Goal: Task Accomplishment & Management: Manage account settings

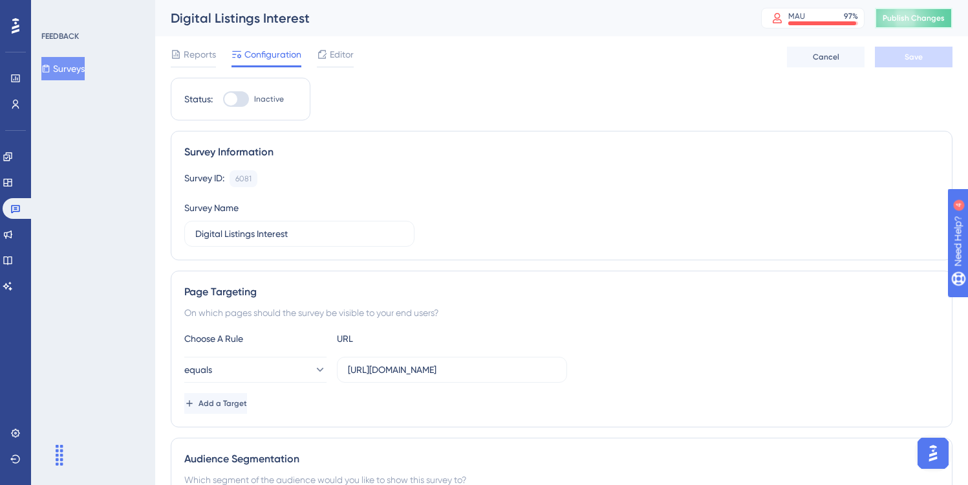
click at [913, 17] on span "Publish Changes" at bounding box center [914, 18] width 62 height 10
click at [241, 99] on div at bounding box center [236, 99] width 26 height 16
click at [223, 99] on input "Inactive" at bounding box center [223, 99] width 1 height 1
checkbox input "true"
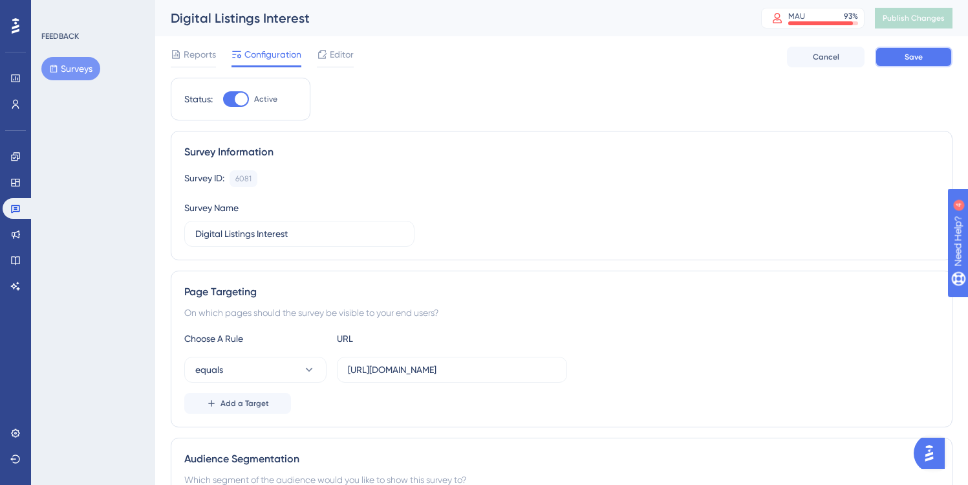
click at [919, 59] on span "Save" at bounding box center [914, 57] width 18 height 10
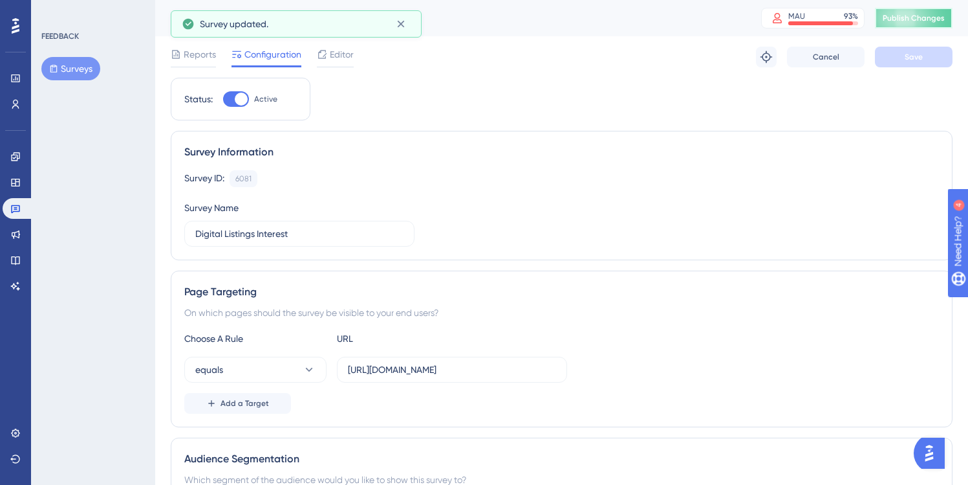
click at [911, 17] on span "Publish Changes" at bounding box center [914, 18] width 62 height 10
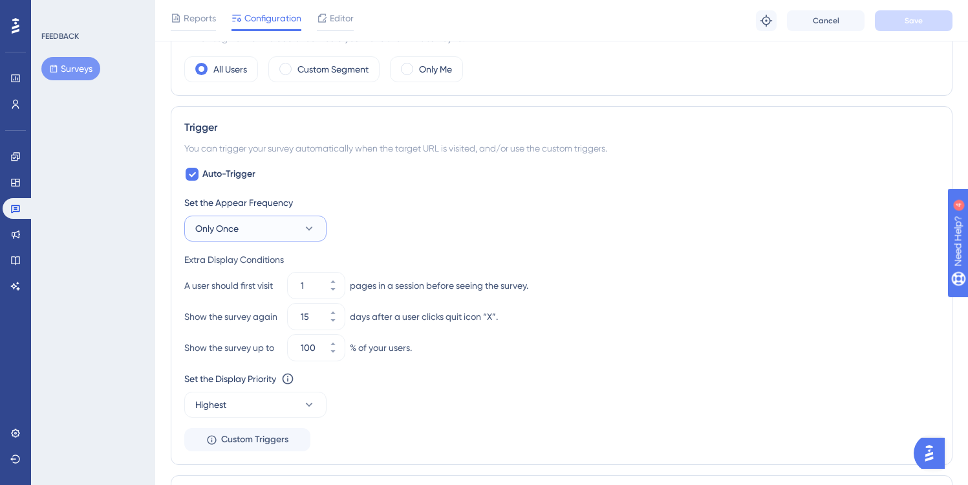
click at [303, 226] on icon at bounding box center [309, 228] width 13 height 13
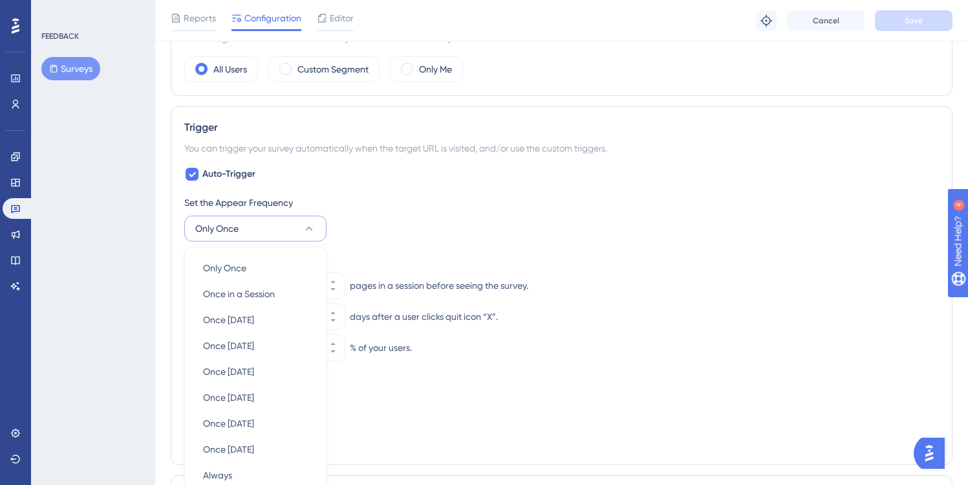
scroll to position [575, 0]
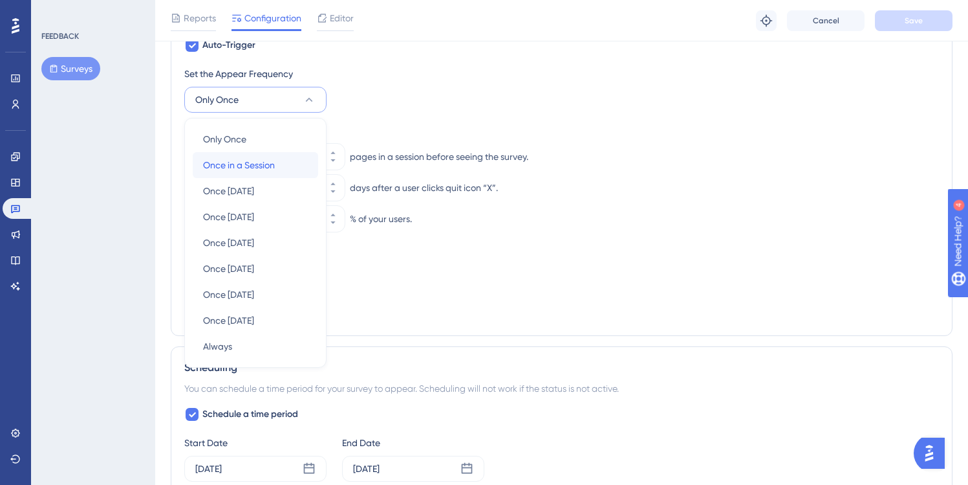
click at [250, 163] on span "Once in a Session" at bounding box center [239, 165] width 72 height 16
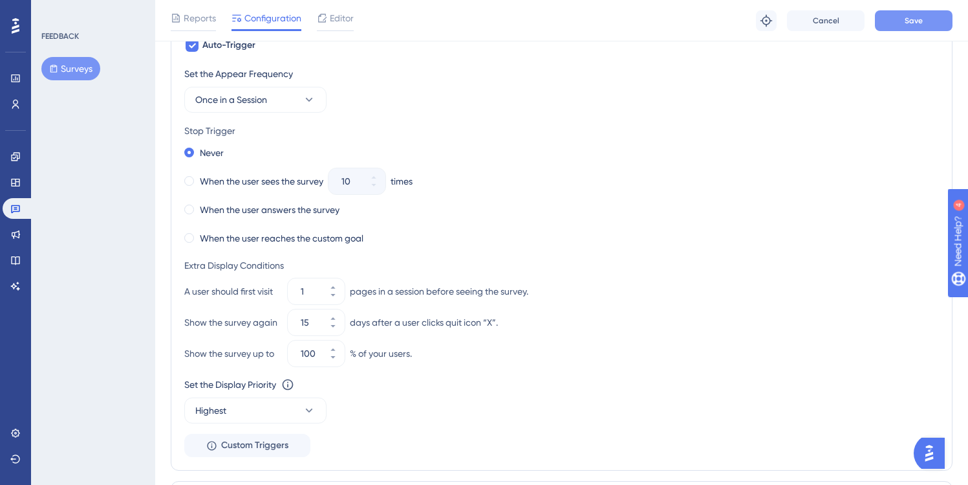
click at [904, 19] on button "Save" at bounding box center [914, 20] width 78 height 21
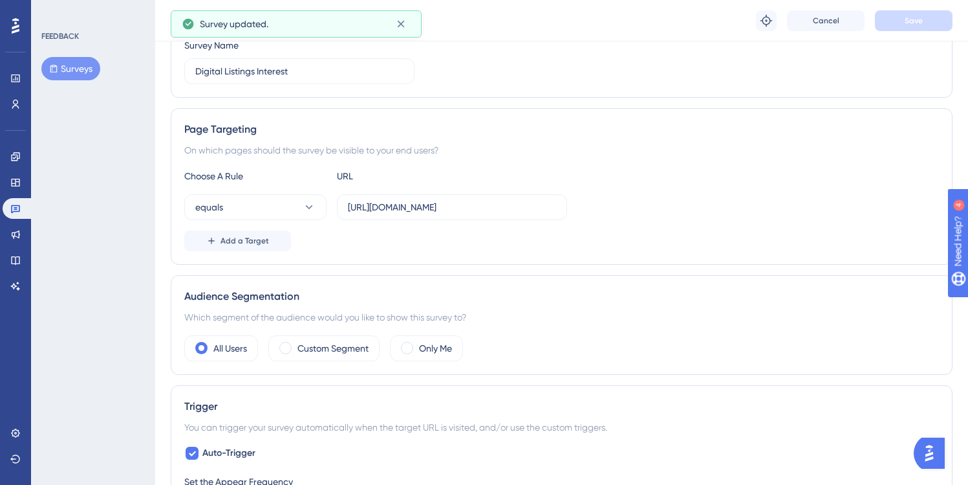
scroll to position [0, 0]
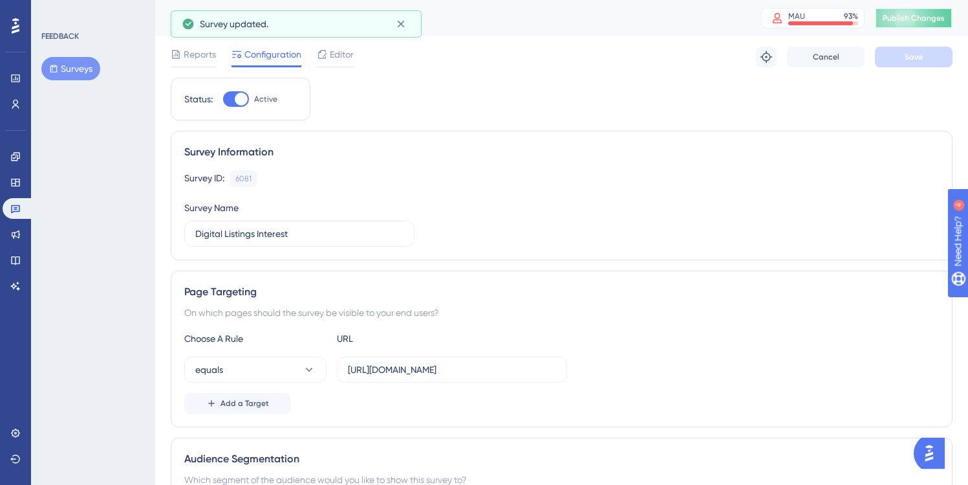
click at [932, 17] on span "Publish Changes" at bounding box center [914, 18] width 62 height 10
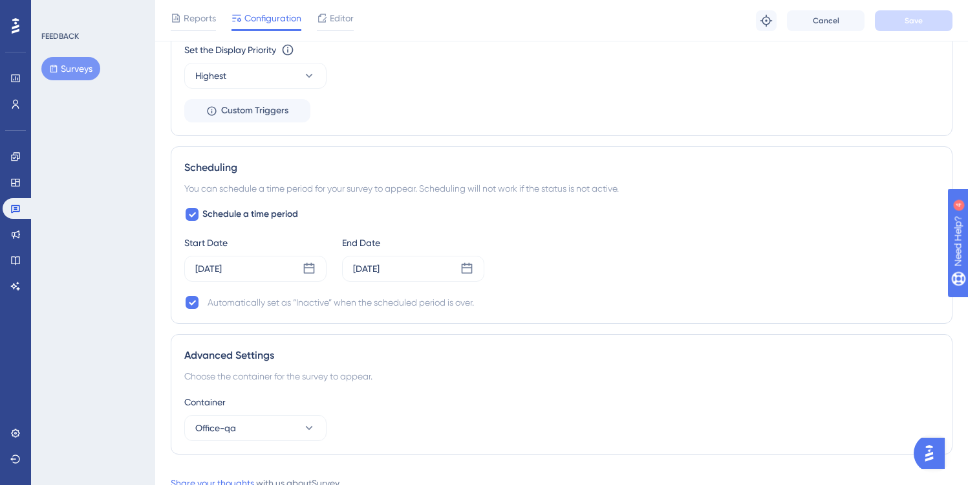
scroll to position [912, 0]
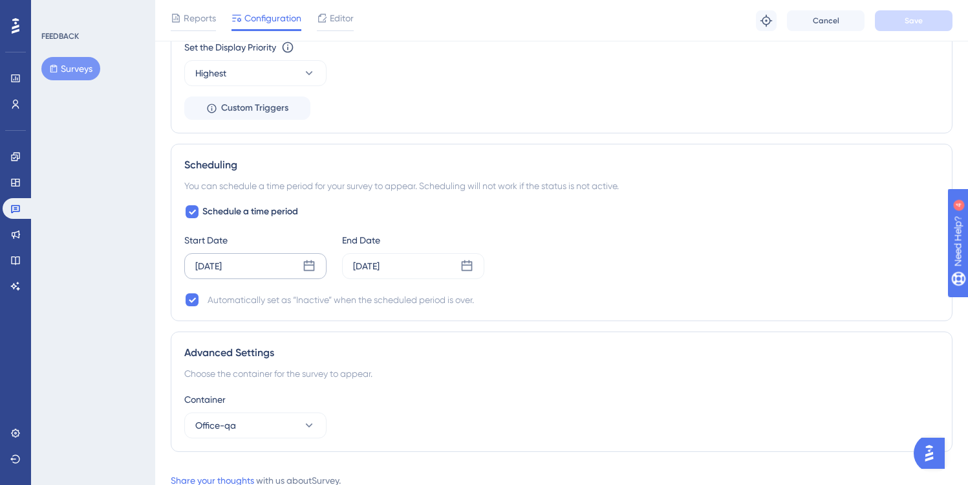
click at [307, 267] on icon at bounding box center [309, 265] width 13 height 13
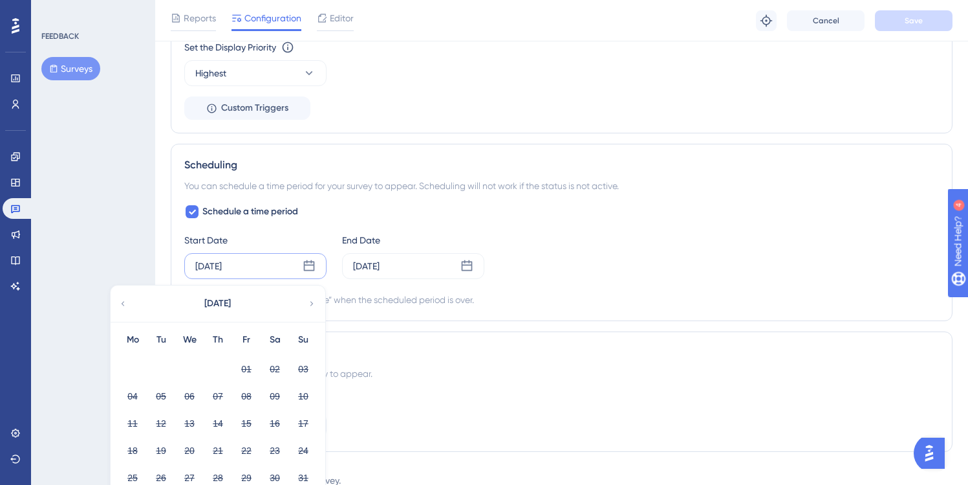
click at [257, 263] on div "[DATE] [DATE] Mo Tu We Th Fr Sa Su 01 02 03 04 05 06 07 08 09 10 11 12 13 14 15…" at bounding box center [255, 266] width 142 height 26
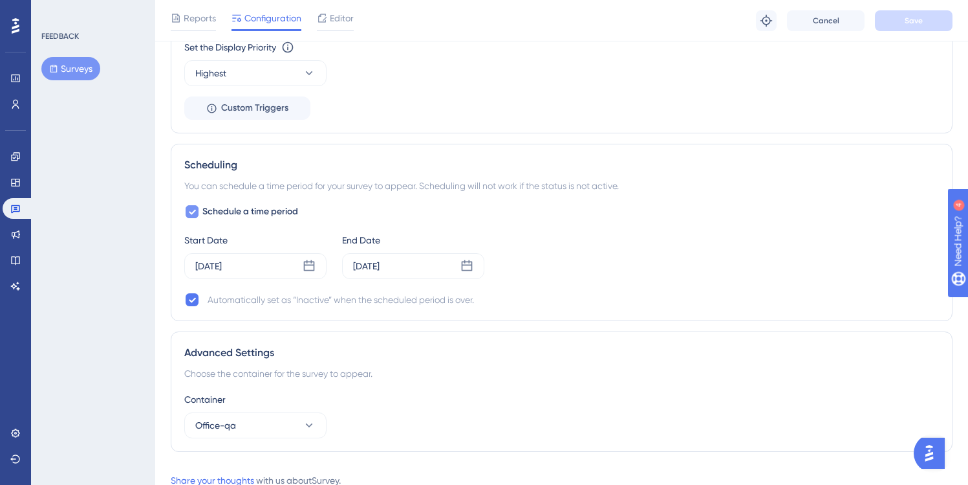
click at [191, 213] on icon at bounding box center [192, 212] width 7 height 5
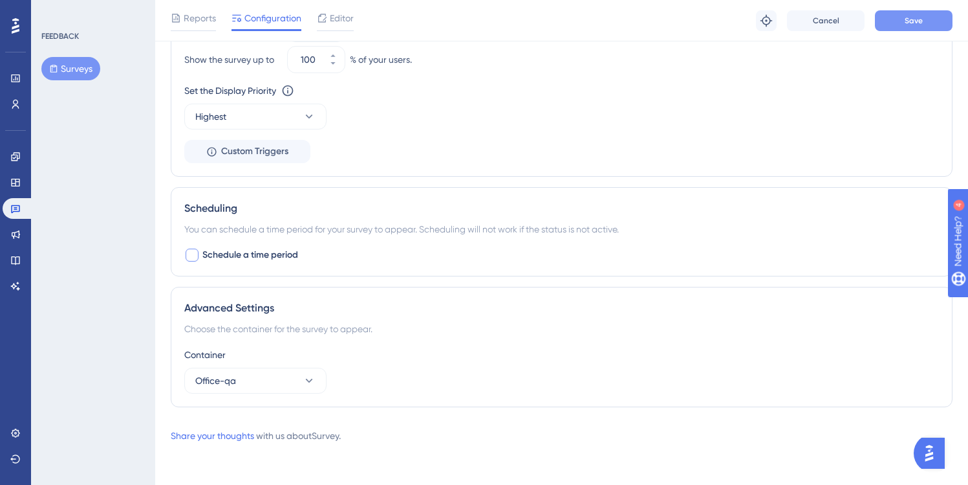
click at [903, 21] on button "Save" at bounding box center [914, 20] width 78 height 21
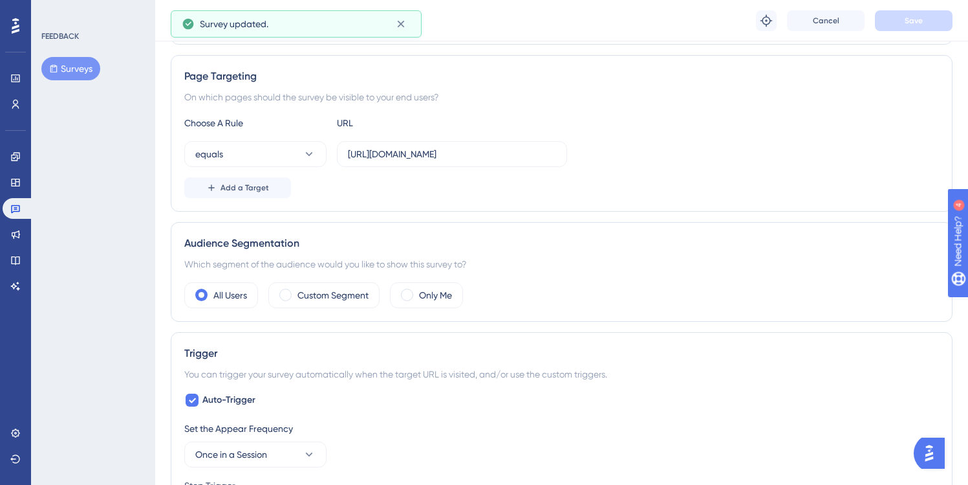
scroll to position [0, 0]
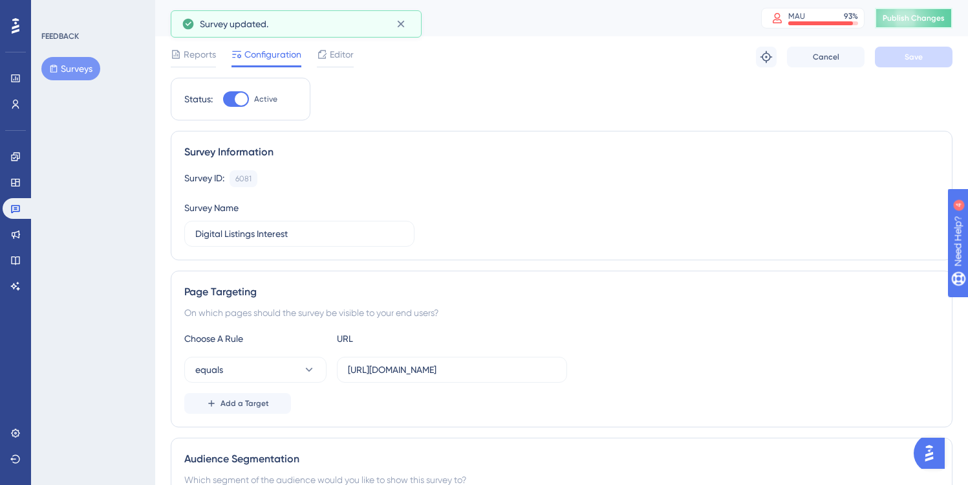
click at [914, 19] on button "Publish Changes" at bounding box center [914, 18] width 78 height 21
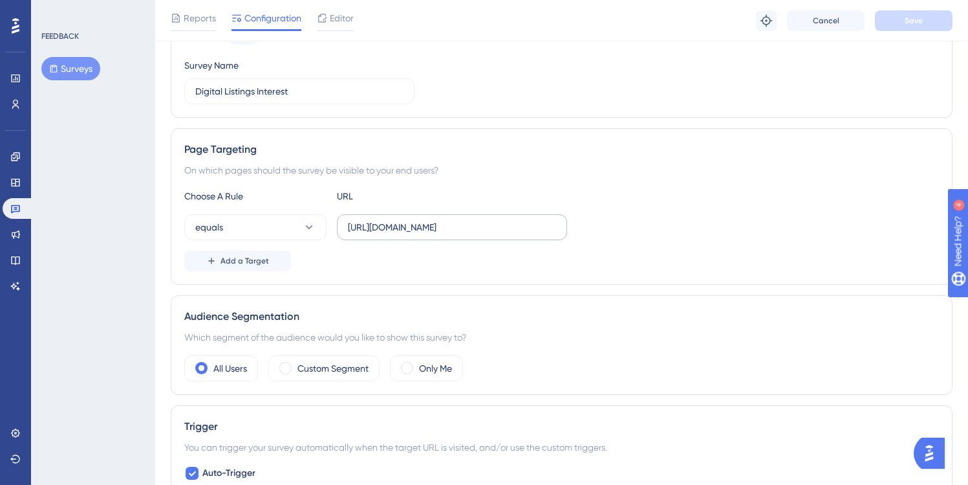
scroll to position [151, 0]
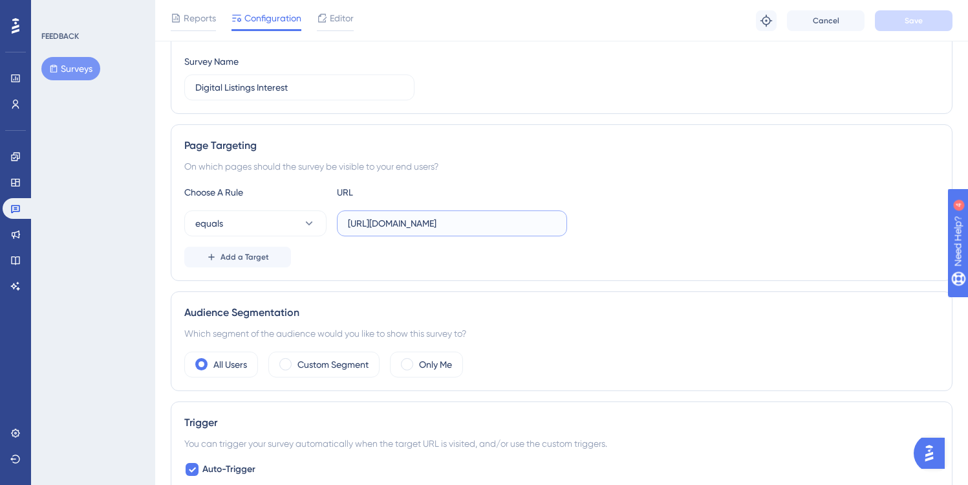
click at [463, 219] on input "[URL][DOMAIN_NAME]" at bounding box center [452, 223] width 208 height 14
drag, startPoint x: 541, startPoint y: 226, endPoint x: 323, endPoint y: 221, distance: 217.4
click at [323, 221] on div "equals [URL][DOMAIN_NAME]" at bounding box center [375, 223] width 383 height 26
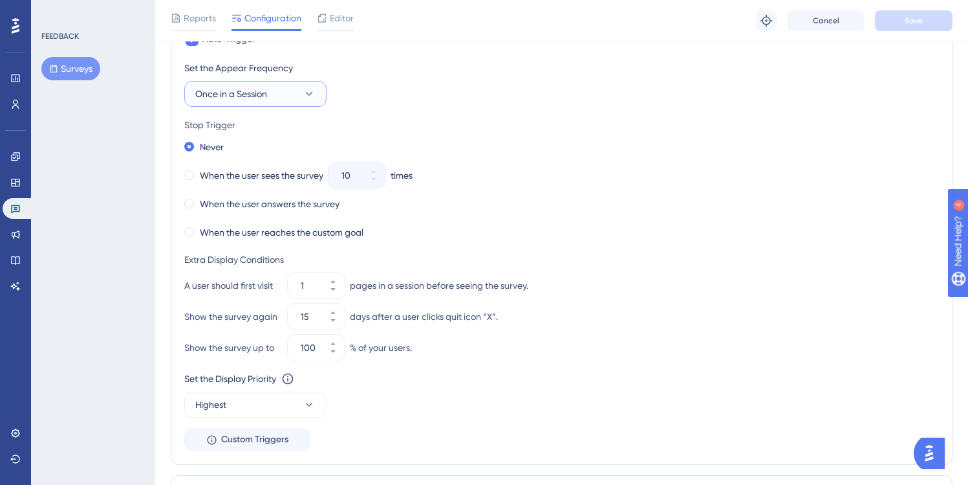
click at [291, 95] on button "Once in a Session" at bounding box center [255, 94] width 142 height 26
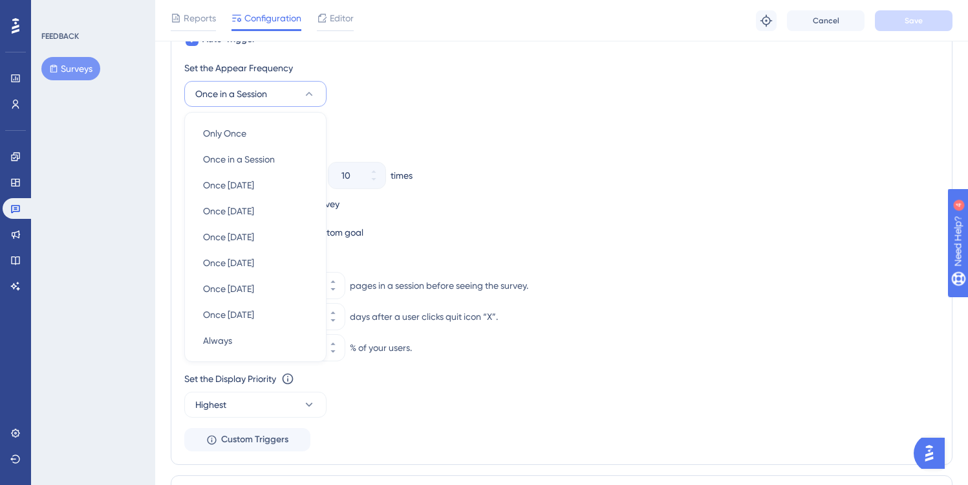
scroll to position [575, 0]
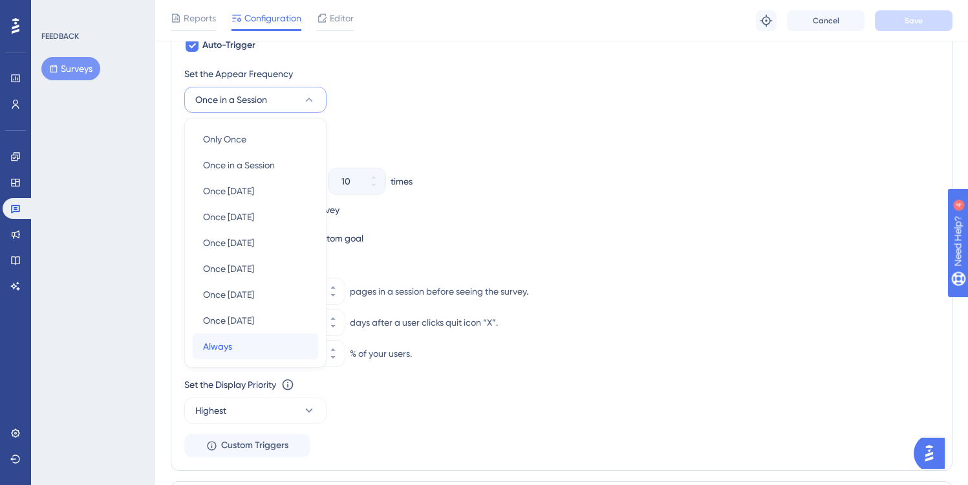
click at [219, 344] on span "Always" at bounding box center [217, 346] width 29 height 16
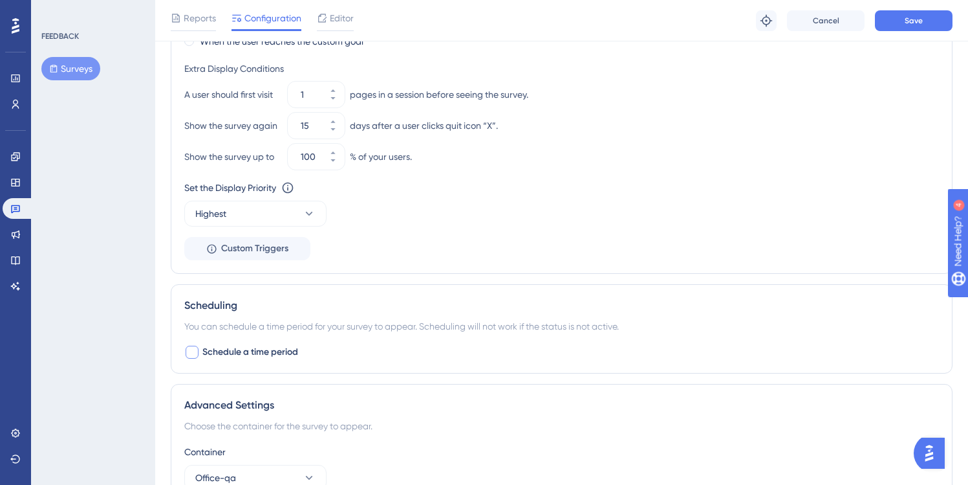
scroll to position [777, 0]
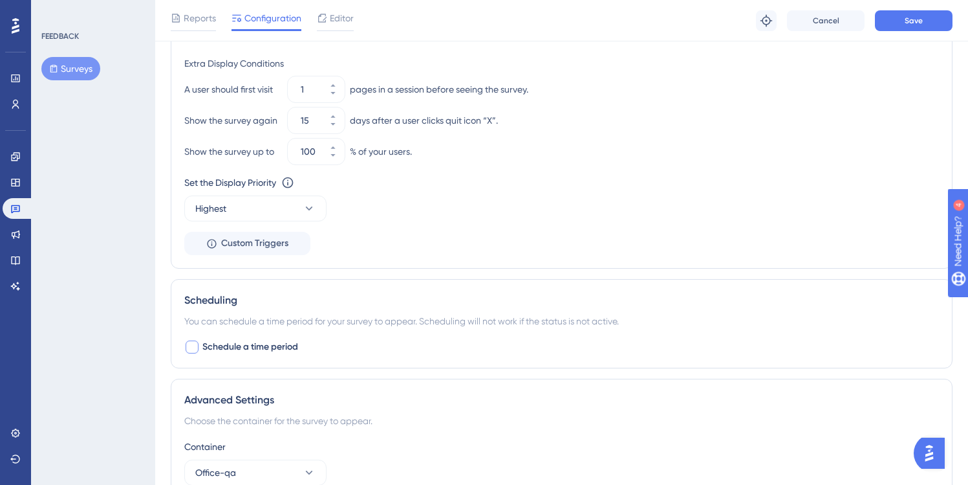
click at [196, 347] on div at bounding box center [192, 346] width 13 height 13
checkbox input "true"
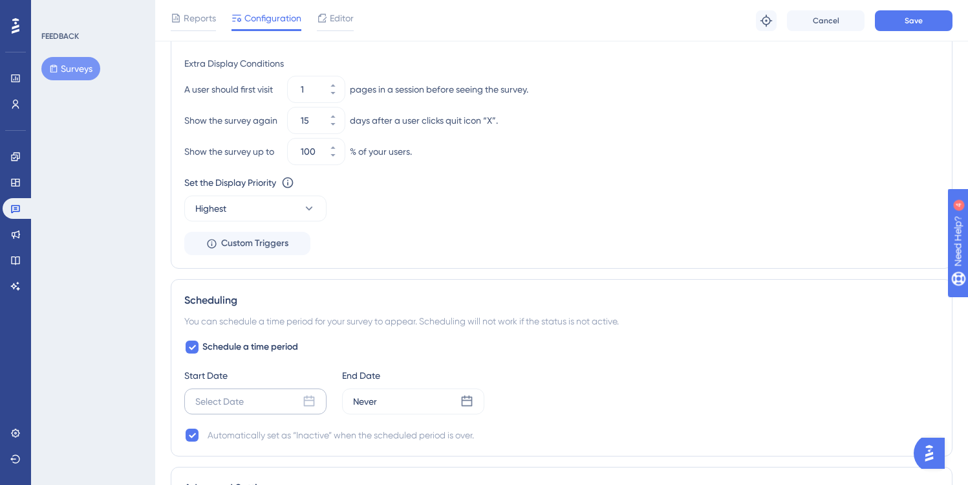
click at [271, 398] on div "Select Date" at bounding box center [255, 401] width 142 height 26
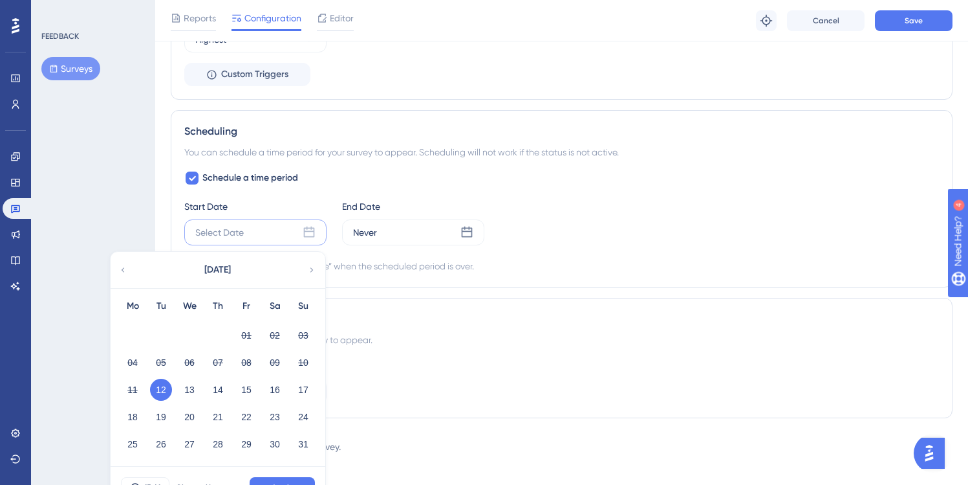
scroll to position [956, 0]
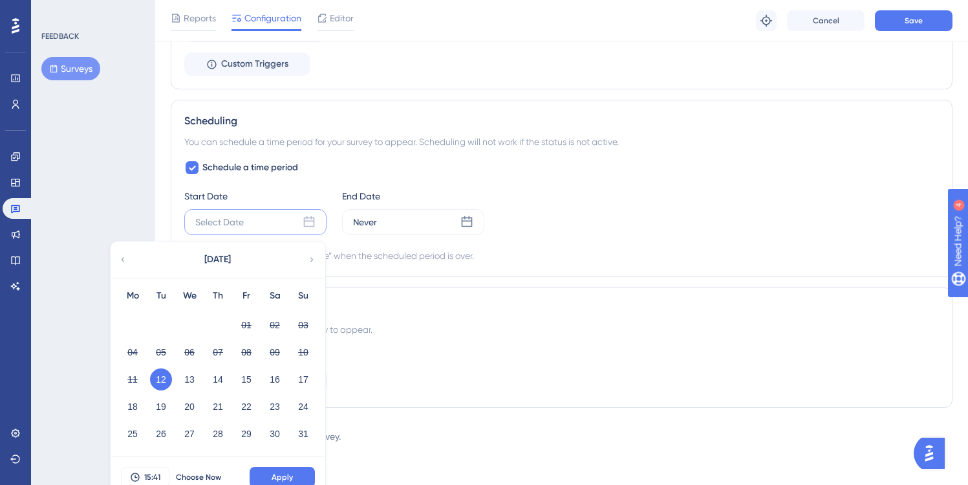
click at [160, 377] on button "12" at bounding box center [161, 379] width 22 height 22
click at [281, 475] on span "Apply" at bounding box center [282, 477] width 21 height 10
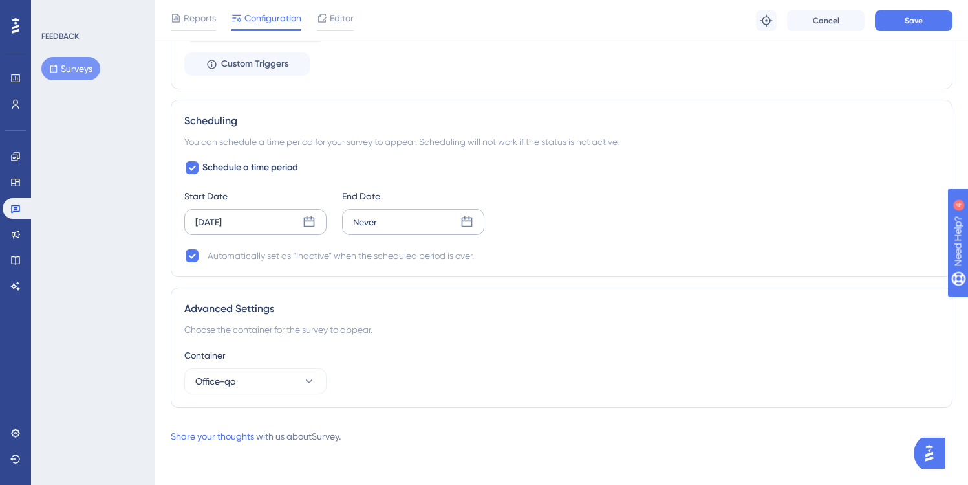
click at [406, 226] on div "Never" at bounding box center [413, 222] width 142 height 26
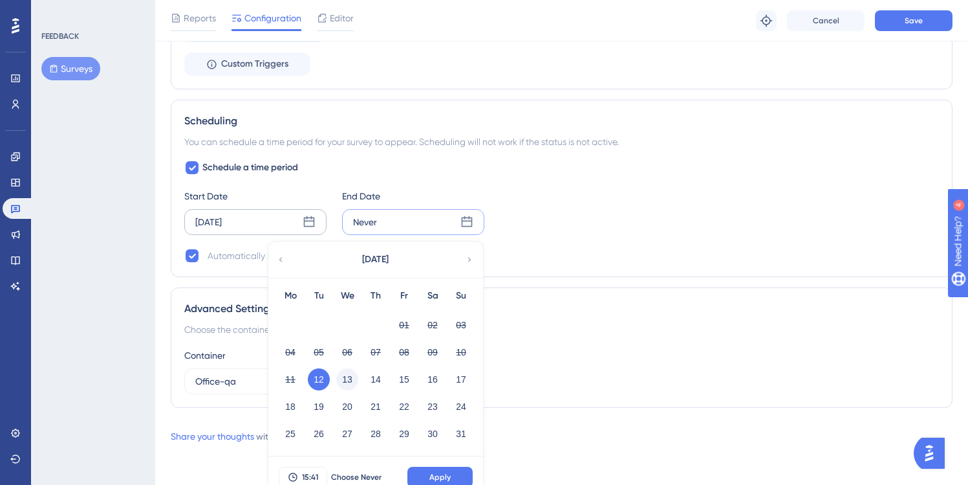
click at [352, 375] on button "13" at bounding box center [347, 379] width 22 height 22
click at [433, 474] on span "Apply" at bounding box center [440, 477] width 21 height 10
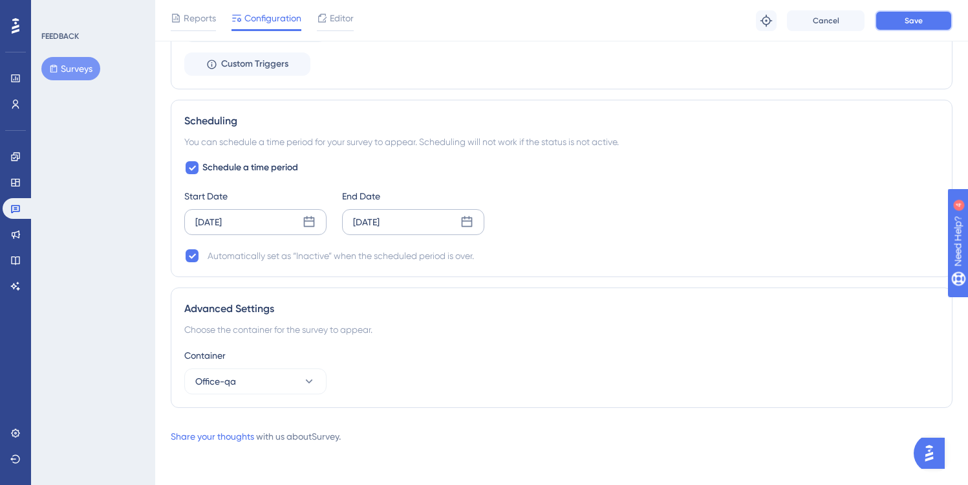
click at [919, 19] on span "Save" at bounding box center [914, 21] width 18 height 10
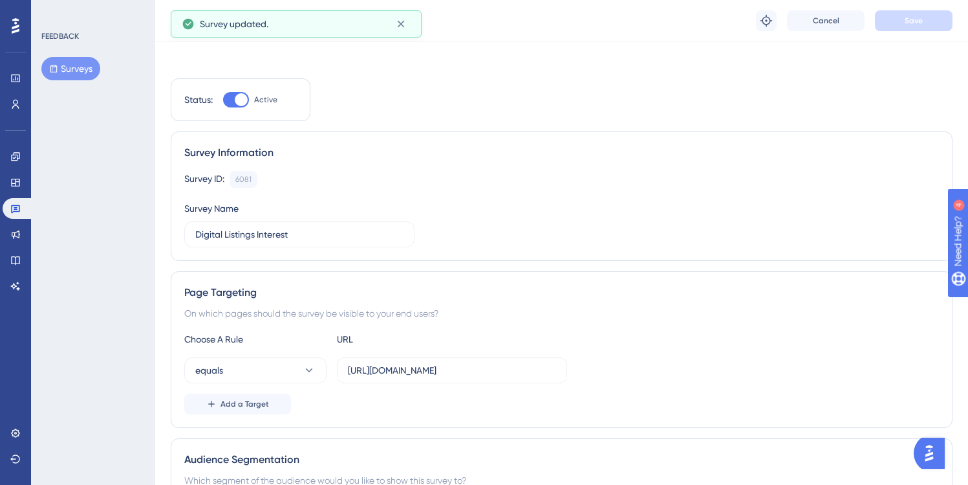
scroll to position [0, 0]
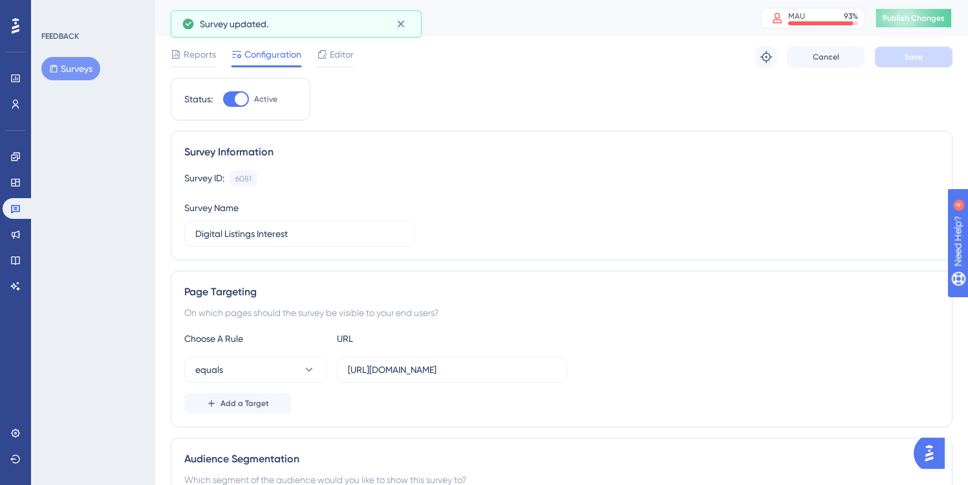
click at [926, 14] on span "Publish Changes" at bounding box center [914, 18] width 62 height 10
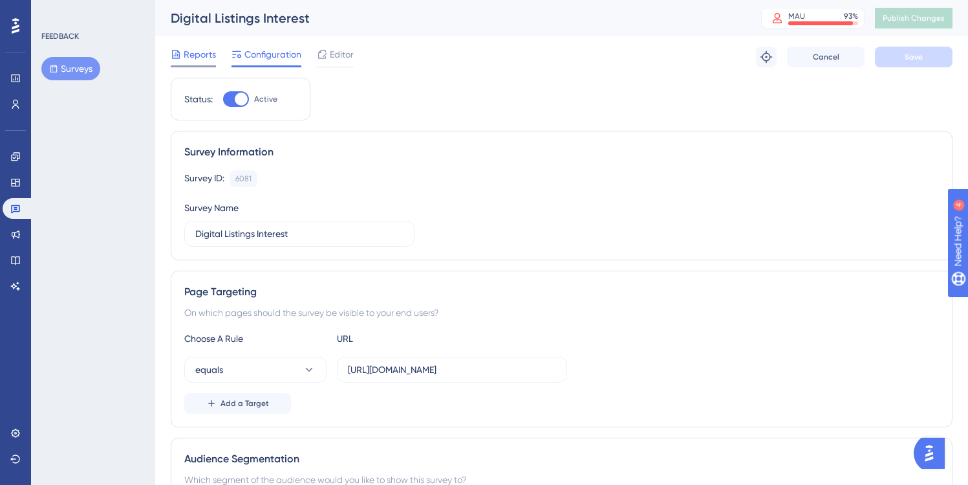
click at [198, 56] on span "Reports" at bounding box center [200, 55] width 32 height 16
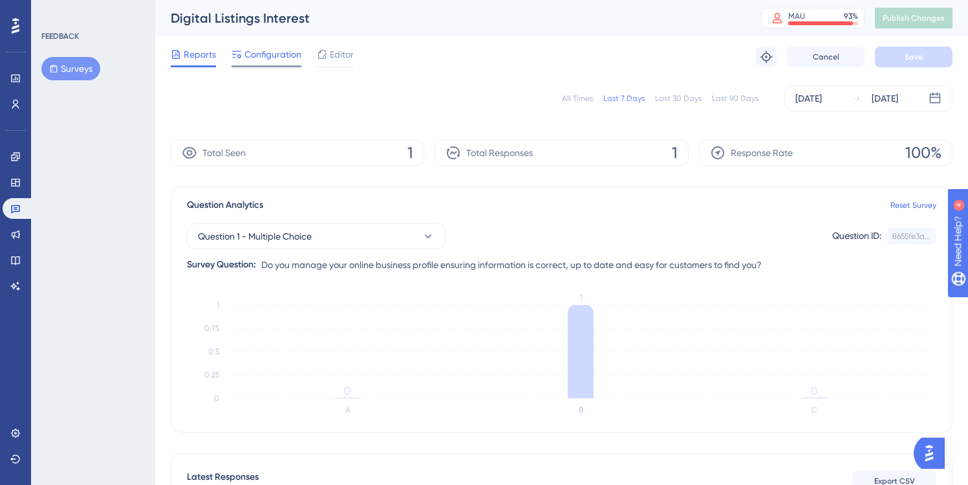
click at [269, 56] on span "Configuration" at bounding box center [273, 55] width 57 height 16
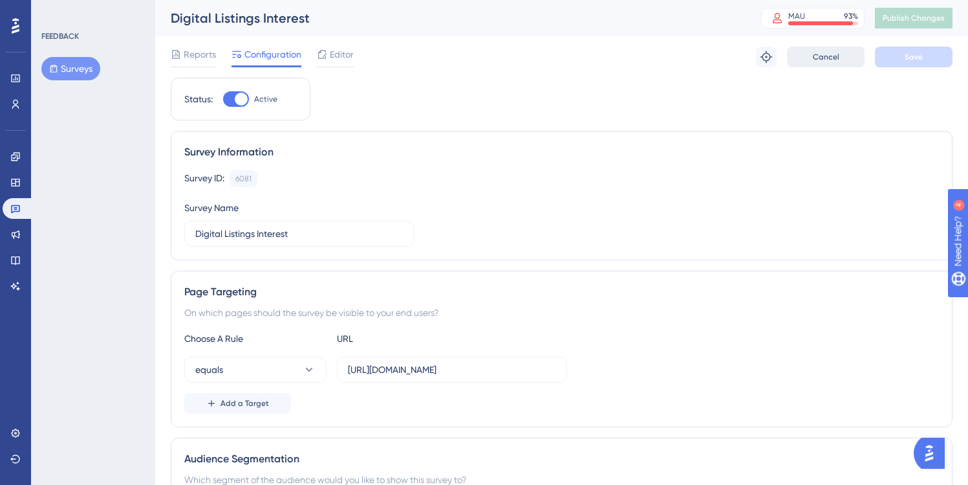
click at [822, 56] on span "Cancel" at bounding box center [826, 57] width 27 height 10
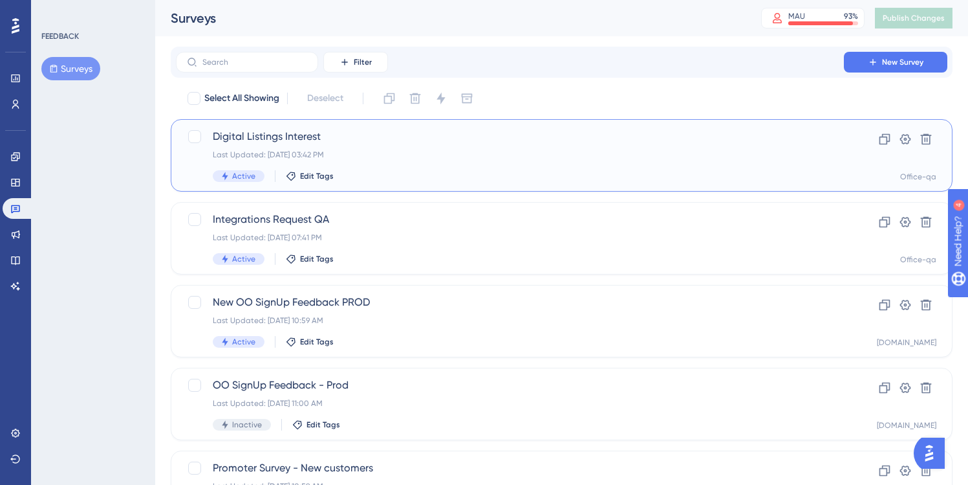
click at [392, 137] on span "Digital Listings Interest" at bounding box center [510, 137] width 595 height 16
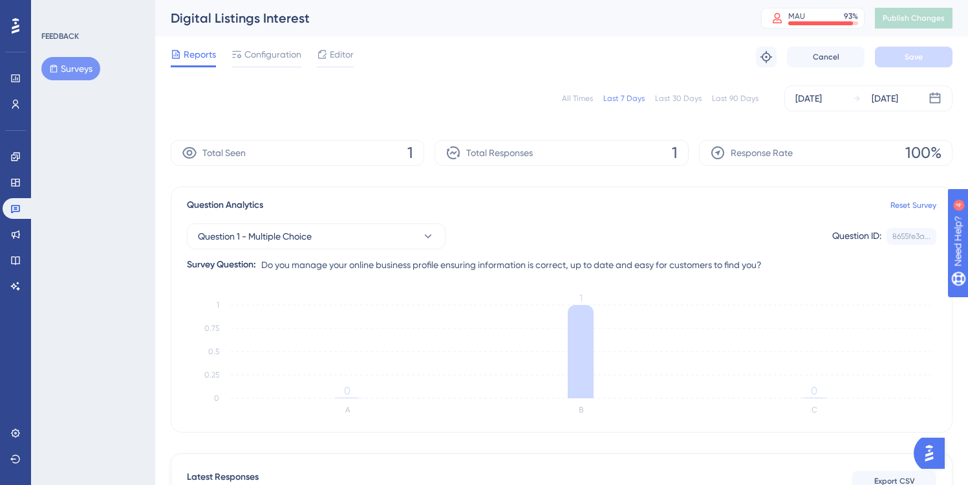
click at [582, 94] on div "All Times" at bounding box center [577, 98] width 31 height 10
click at [329, 53] on div "Editor" at bounding box center [335, 55] width 37 height 16
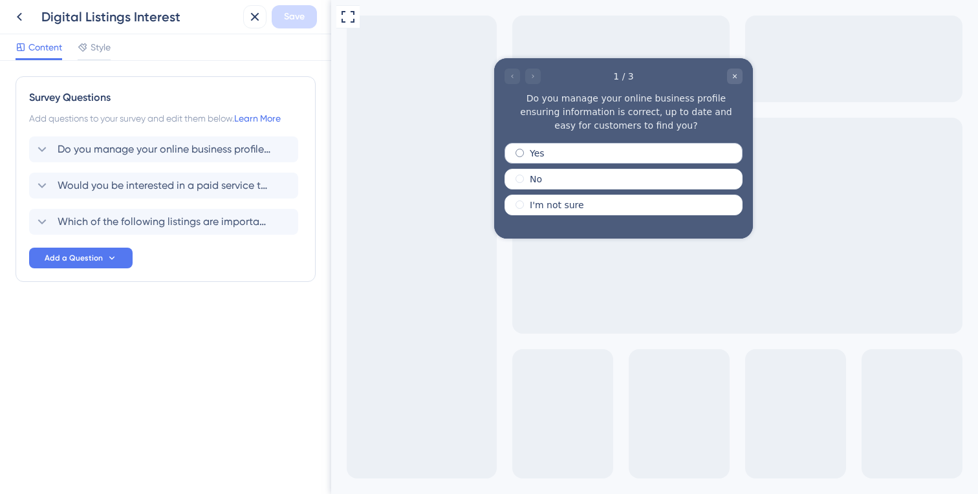
click at [545, 150] on div "Yes" at bounding box center [624, 153] width 238 height 21
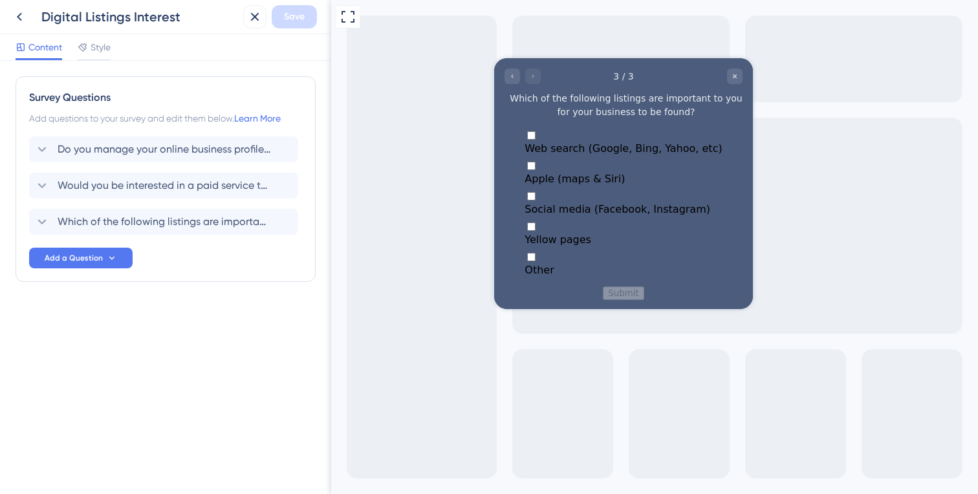
click at [525, 142] on div "Multiple choices rating" at bounding box center [623, 142] width 197 height 0
checkbox input "true"
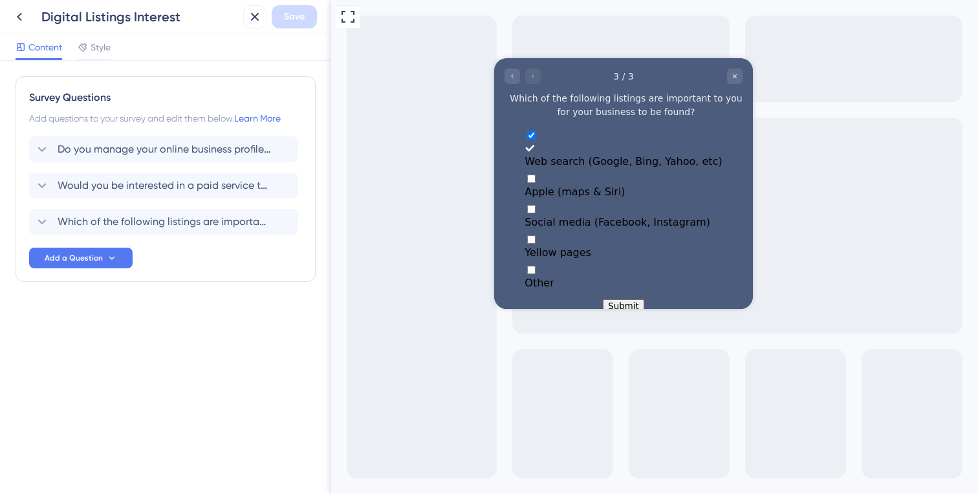
click at [525, 186] on div "Multiple choices rating" at bounding box center [623, 186] width 197 height 0
checkbox input "true"
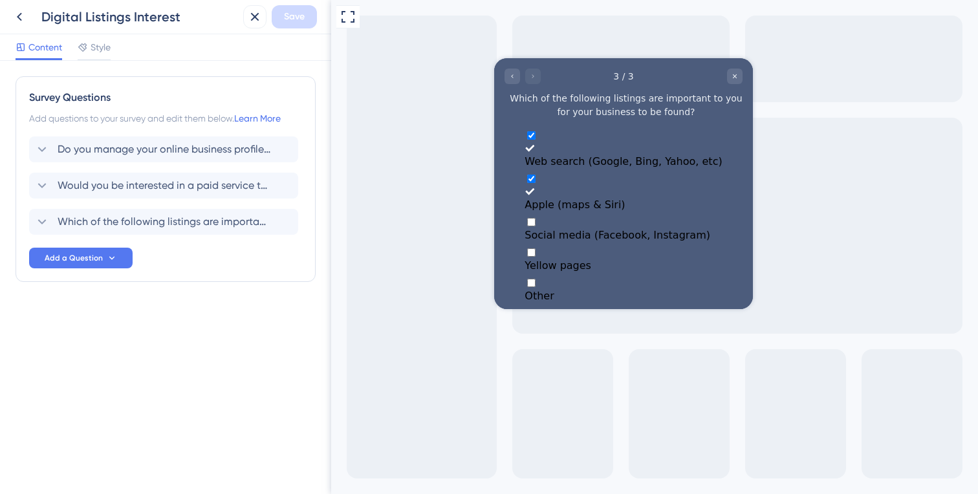
click at [525, 229] on div "Multiple choices rating" at bounding box center [623, 229] width 197 height 0
checkbox input "true"
click at [618, 325] on button "Submit" at bounding box center [623, 332] width 41 height 14
click at [512, 75] on icon "Go to Question 2" at bounding box center [512, 76] width 2 height 4
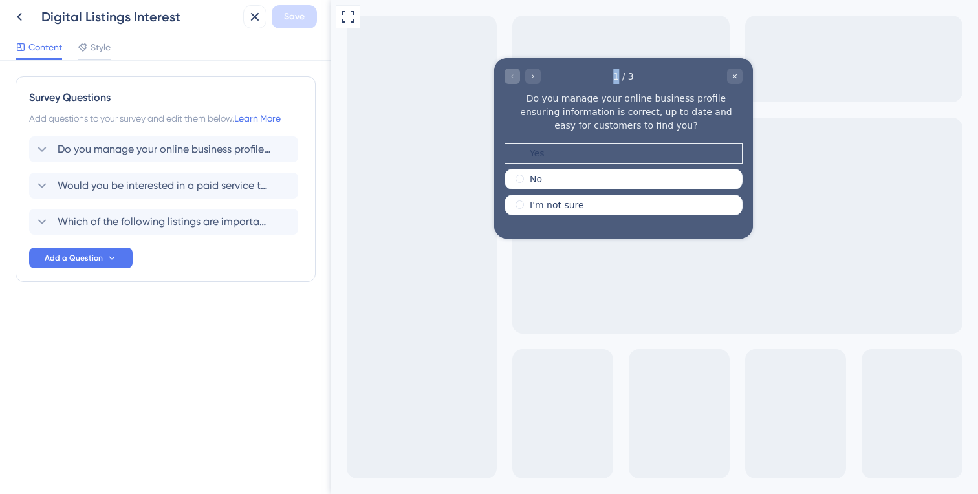
click at [512, 75] on div at bounding box center [523, 77] width 36 height 16
click at [549, 180] on div "No" at bounding box center [624, 179] width 238 height 21
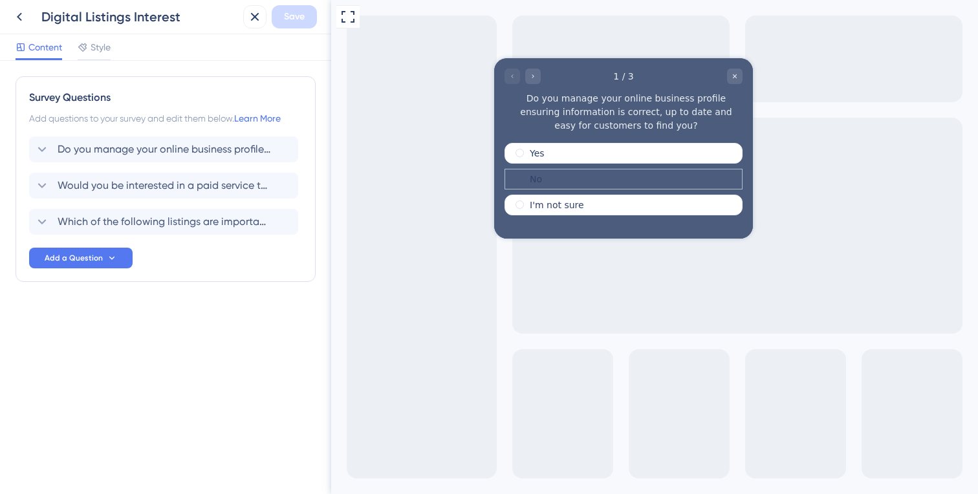
click at [549, 180] on div "No" at bounding box center [624, 179] width 238 height 21
click at [536, 78] on icon "Go to Question 2" at bounding box center [533, 76] width 8 height 8
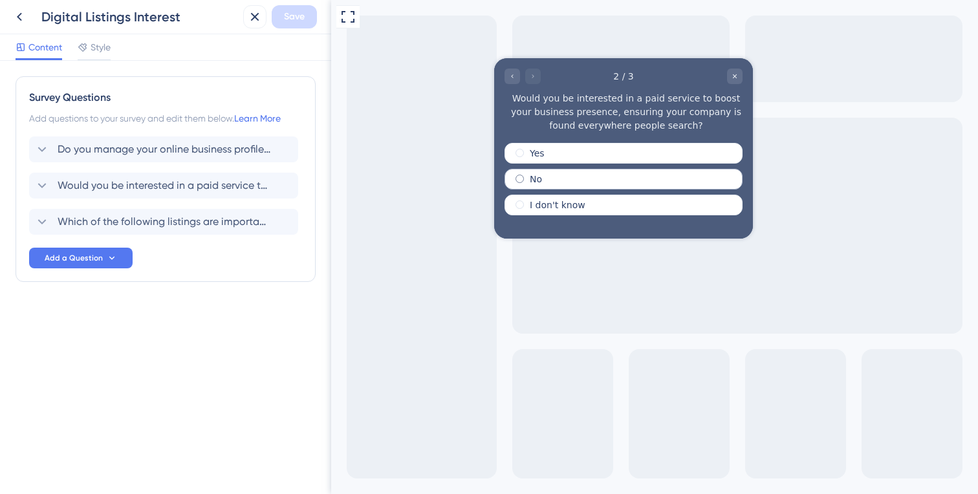
click at [549, 176] on div "No" at bounding box center [624, 179] width 238 height 21
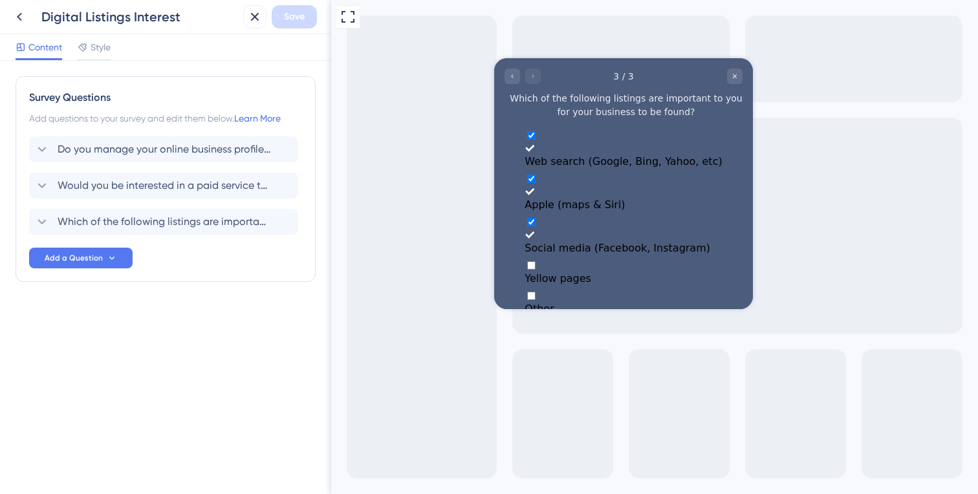
click at [622, 325] on button "Submit" at bounding box center [623, 332] width 41 height 14
click at [21, 17] on icon at bounding box center [20, 17] width 16 height 16
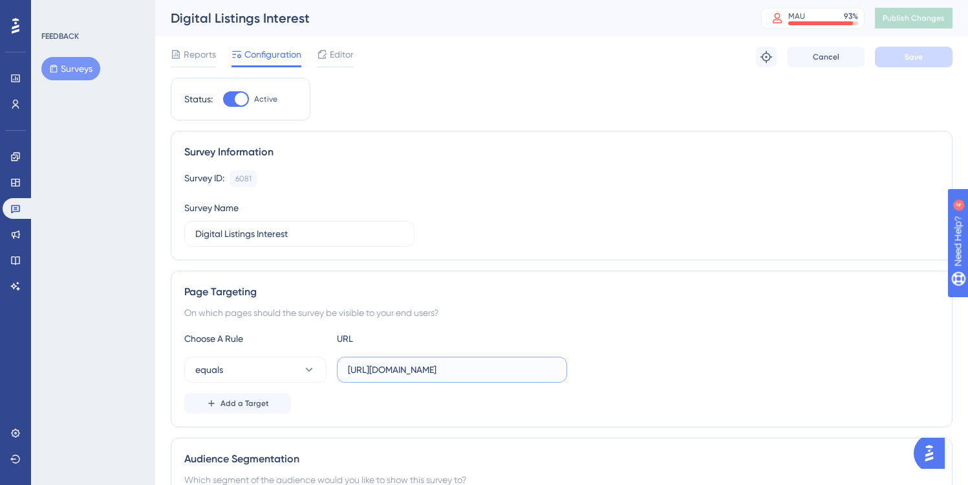
click at [406, 369] on input "[URL][DOMAIN_NAME]" at bounding box center [452, 369] width 208 height 14
click at [419, 371] on input "[URL][DOMAIN_NAME]" at bounding box center [452, 369] width 208 height 14
type input "[URL][DOMAIN_NAME]"
click at [607, 368] on div "equals [URL][DOMAIN_NAME]" at bounding box center [561, 369] width 755 height 26
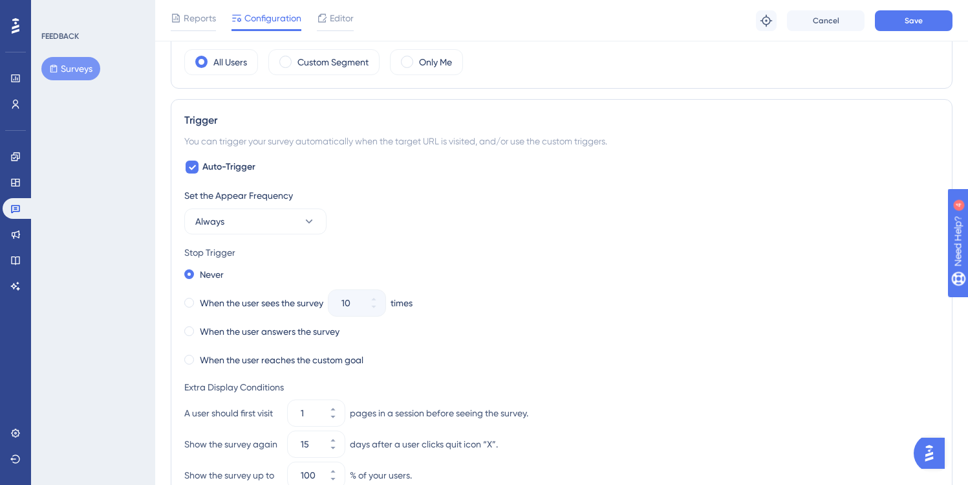
scroll to position [455, 0]
click at [272, 218] on button "Always" at bounding box center [255, 220] width 142 height 26
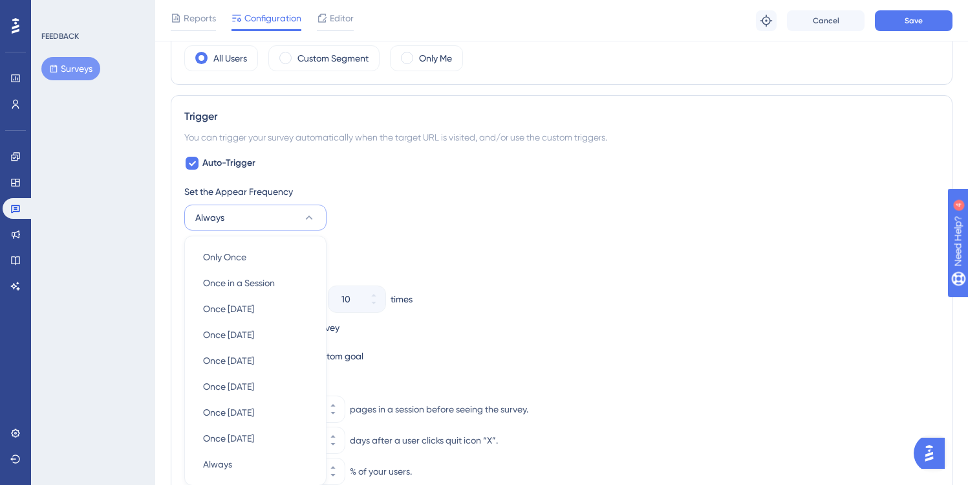
scroll to position [575, 0]
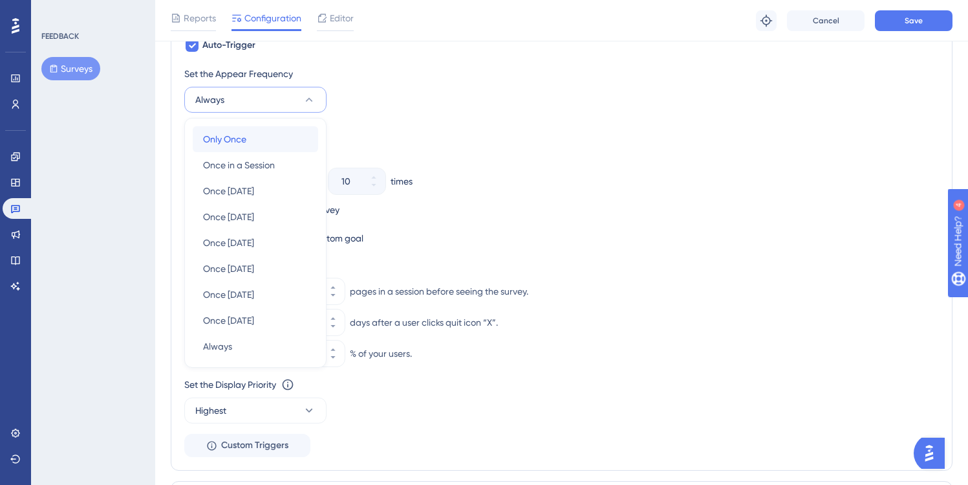
click at [234, 140] on span "Only Once" at bounding box center [224, 139] width 43 height 16
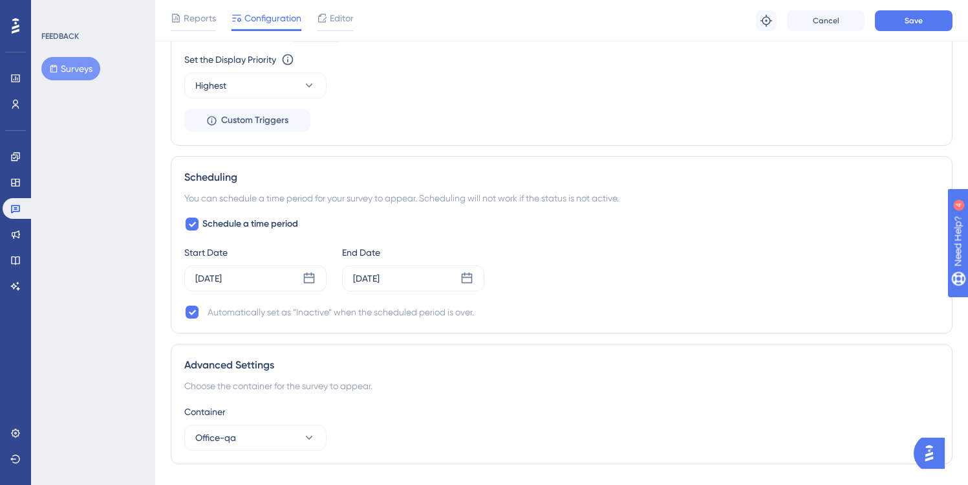
scroll to position [778, 0]
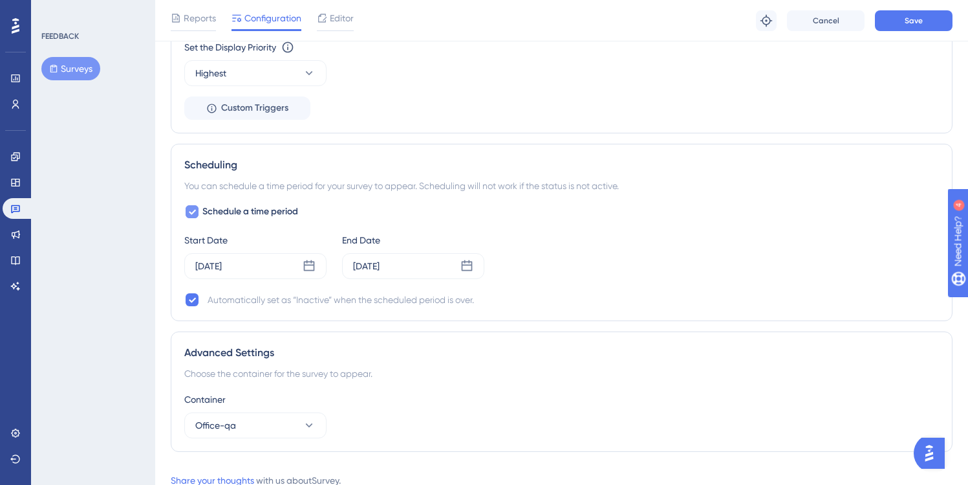
click at [195, 212] on icon at bounding box center [192, 211] width 8 height 10
checkbox input "false"
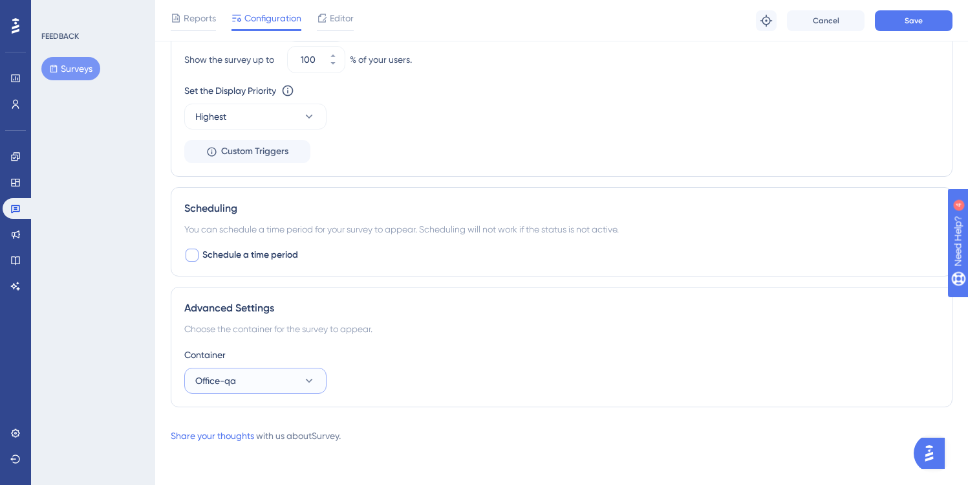
click at [303, 375] on icon at bounding box center [309, 380] width 13 height 13
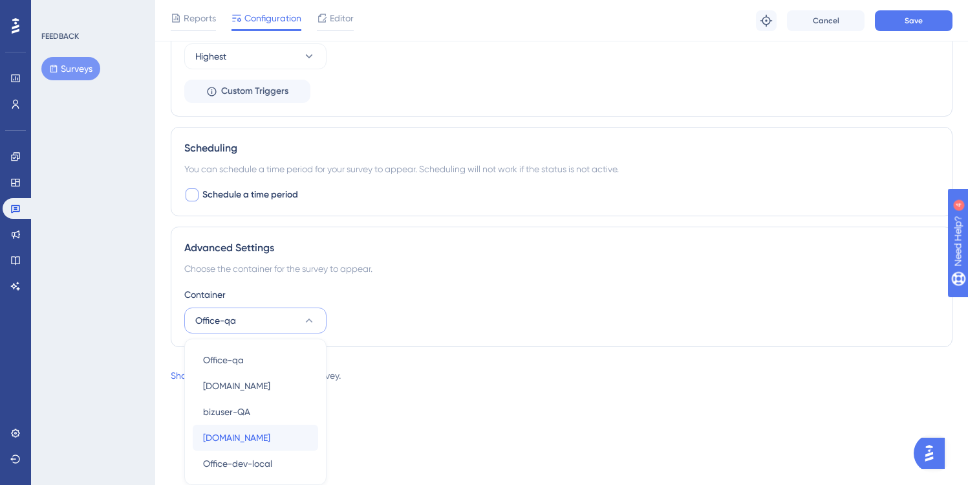
click at [261, 434] on span "[DOMAIN_NAME]" at bounding box center [236, 438] width 67 height 16
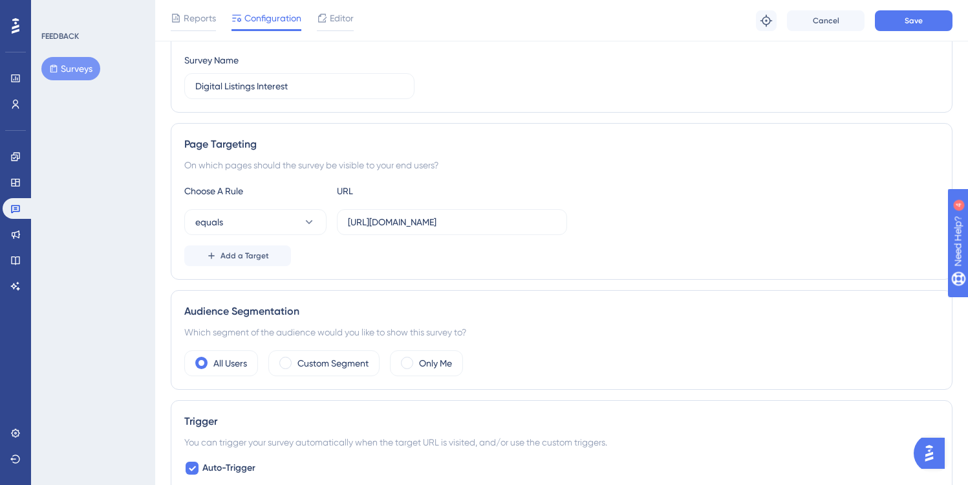
scroll to position [0, 0]
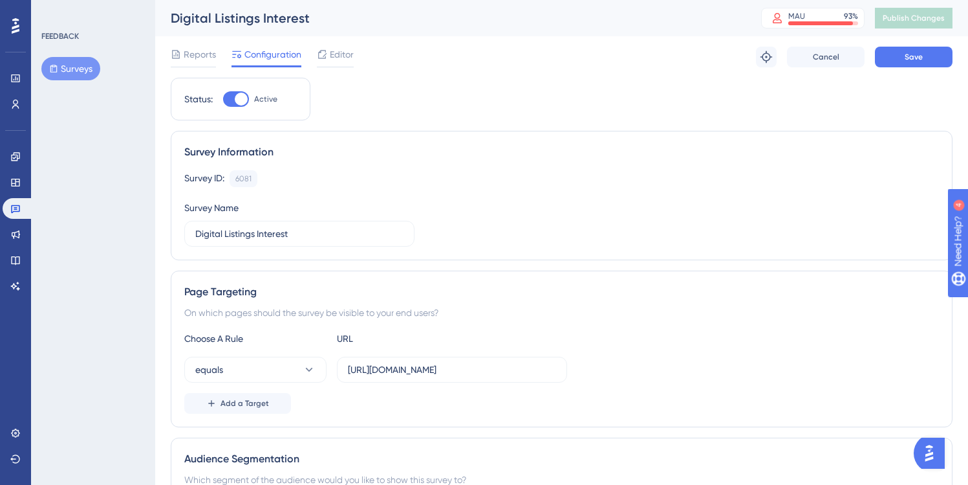
click at [232, 101] on div at bounding box center [236, 99] width 26 height 16
click at [223, 100] on input "Active" at bounding box center [223, 99] width 1 height 1
checkbox input "false"
click at [917, 56] on span "Save" at bounding box center [914, 57] width 18 height 10
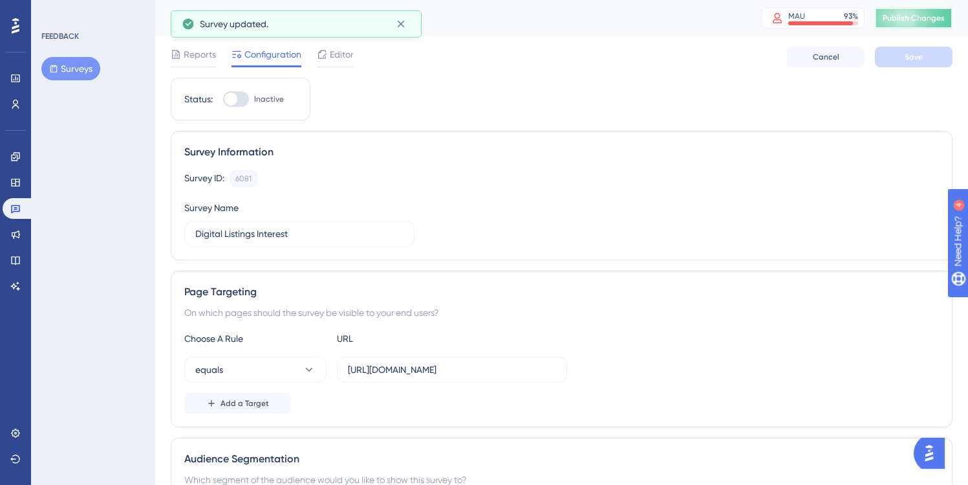
click at [925, 20] on span "Publish Changes" at bounding box center [914, 18] width 62 height 10
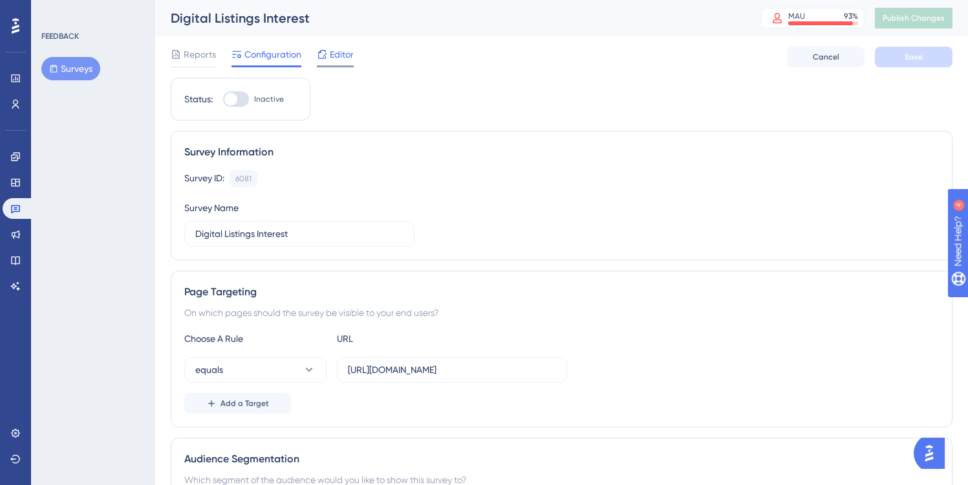
click at [342, 56] on span "Editor" at bounding box center [342, 55] width 24 height 16
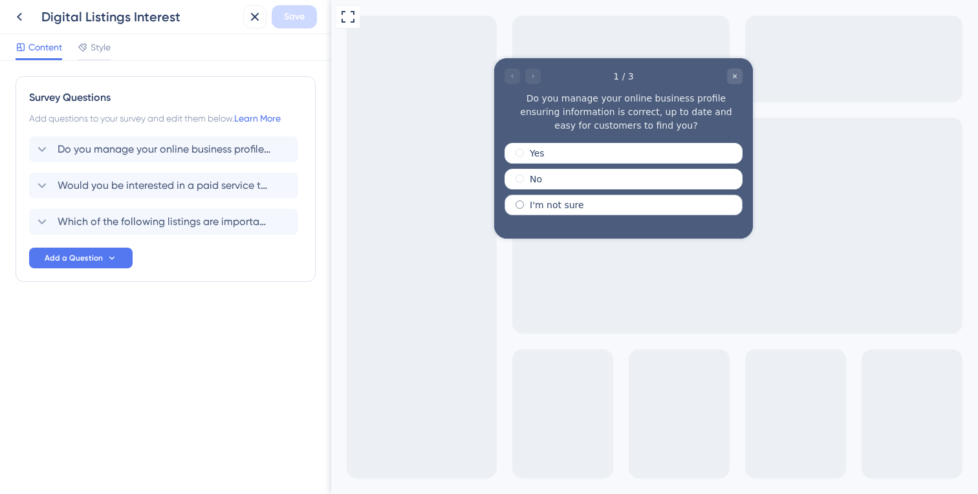
click at [523, 205] on span "radio group" at bounding box center [520, 205] width 8 height 8
click at [528, 202] on input "radio group" at bounding box center [528, 202] width 0 height 0
click at [523, 204] on span "radio group" at bounding box center [520, 205] width 8 height 8
click at [528, 202] on input "radio group" at bounding box center [528, 202] width 0 height 0
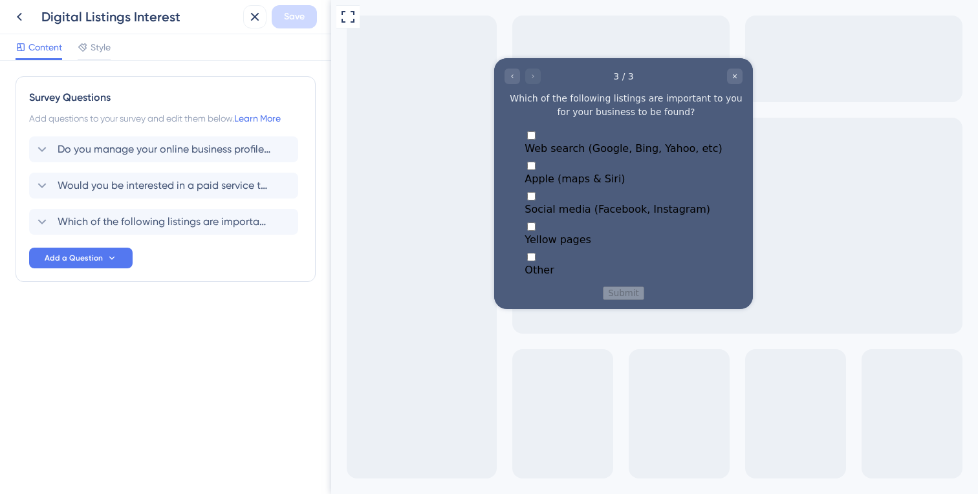
click at [525, 264] on div "Multiple choices rating" at bounding box center [623, 264] width 197 height 0
checkbox input "true"
click at [567, 277] on input "Multiple choices rating" at bounding box center [583, 284] width 116 height 14
type input "yelp"
click at [618, 301] on button "Submit" at bounding box center [623, 308] width 41 height 14
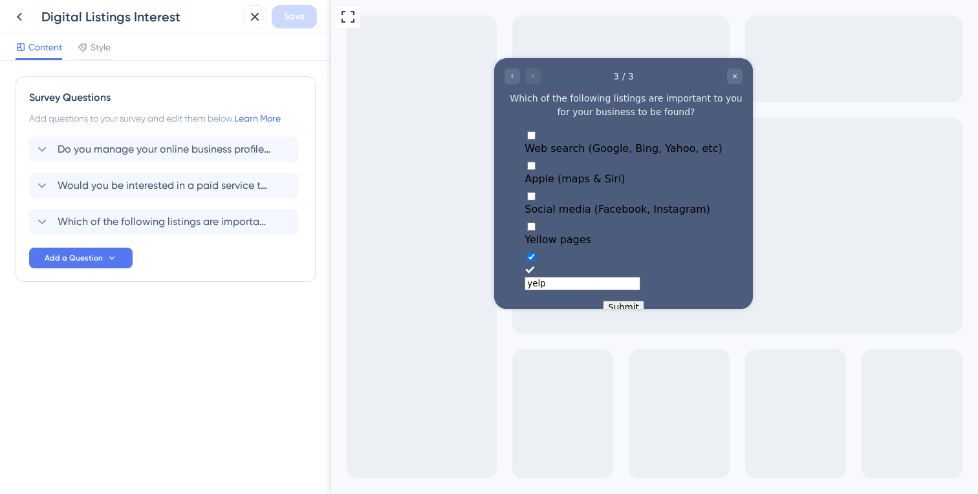
click at [618, 301] on button "Submit" at bounding box center [623, 308] width 41 height 14
click at [104, 47] on span "Style" at bounding box center [101, 47] width 20 height 16
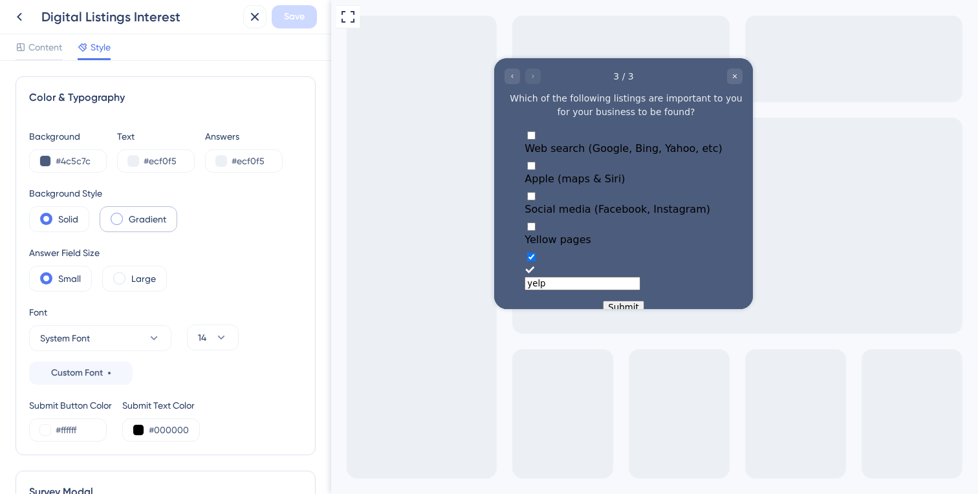
click at [129, 217] on label "Gradient" at bounding box center [148, 220] width 38 height 16
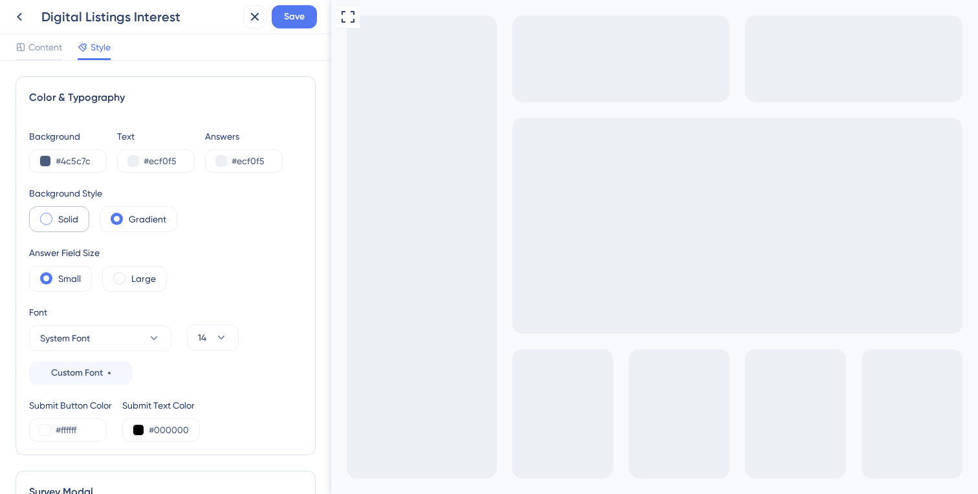
click at [61, 217] on label "Solid" at bounding box center [68, 220] width 20 height 16
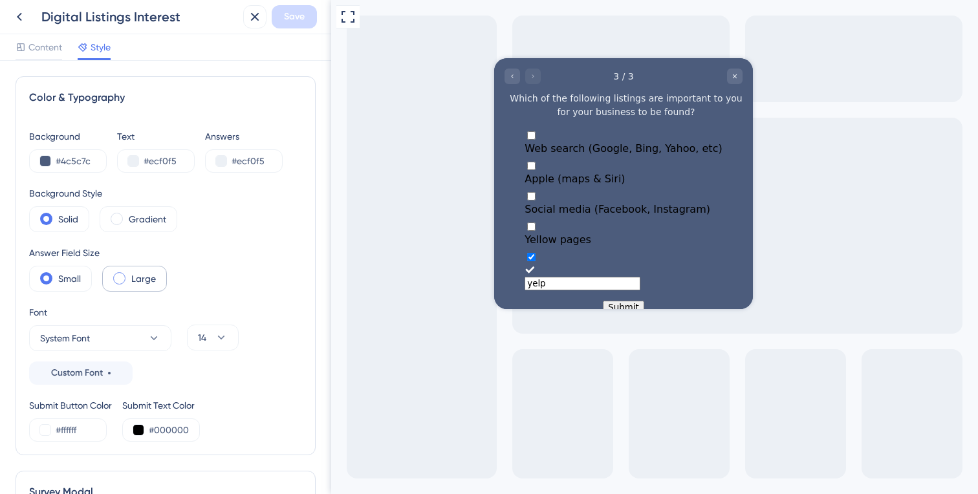
click at [139, 277] on label "Large" at bounding box center [143, 279] width 25 height 16
click at [71, 276] on label "Small" at bounding box center [69, 279] width 23 height 16
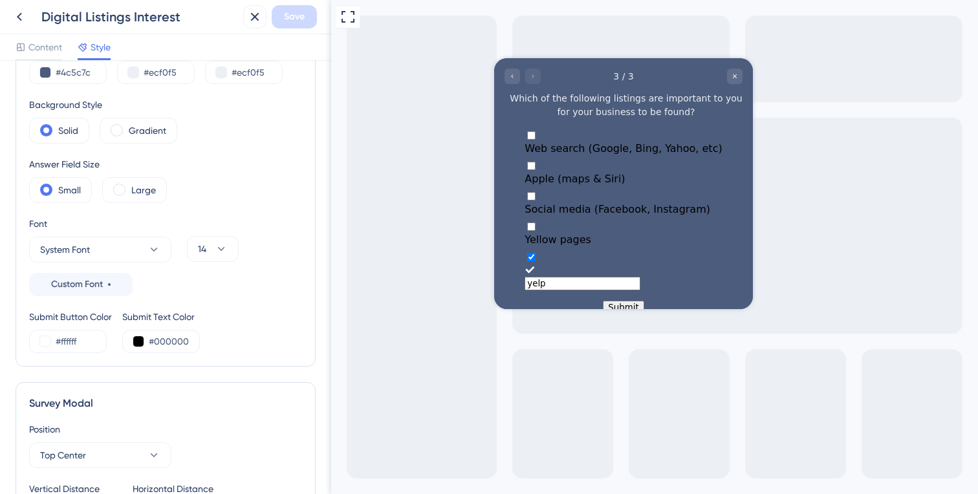
scroll to position [108, 0]
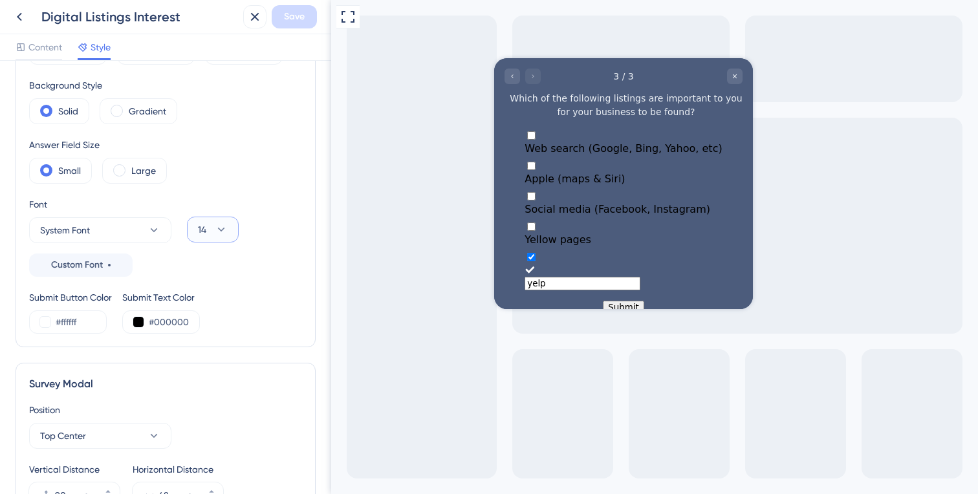
click at [221, 230] on icon at bounding box center [221, 230] width 7 height 4
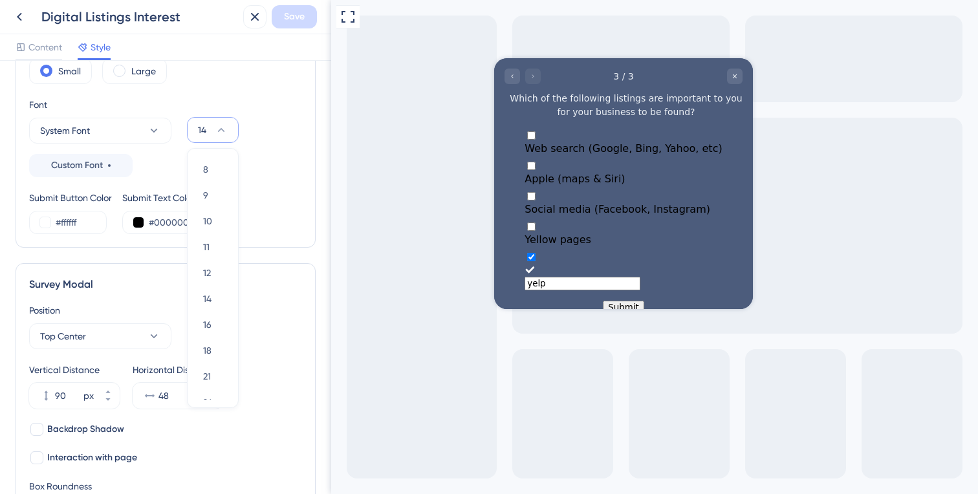
click at [280, 163] on div "Font System Font Custom Font 14 8 8 9 9 10 10 11 11 12 12 14 14 16 16 18 18 21 …" at bounding box center [165, 137] width 273 height 80
click at [162, 223] on input "#000000" at bounding box center [175, 223] width 53 height 16
click at [141, 220] on button at bounding box center [138, 222] width 10 height 10
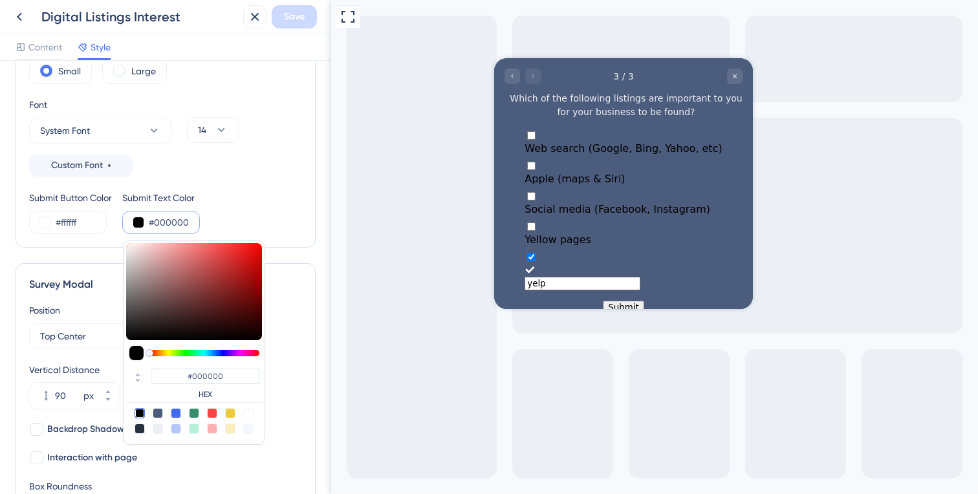
click at [157, 413] on div at bounding box center [158, 413] width 10 height 10
type input "#4c5c7c"
type input "#4C5C7C"
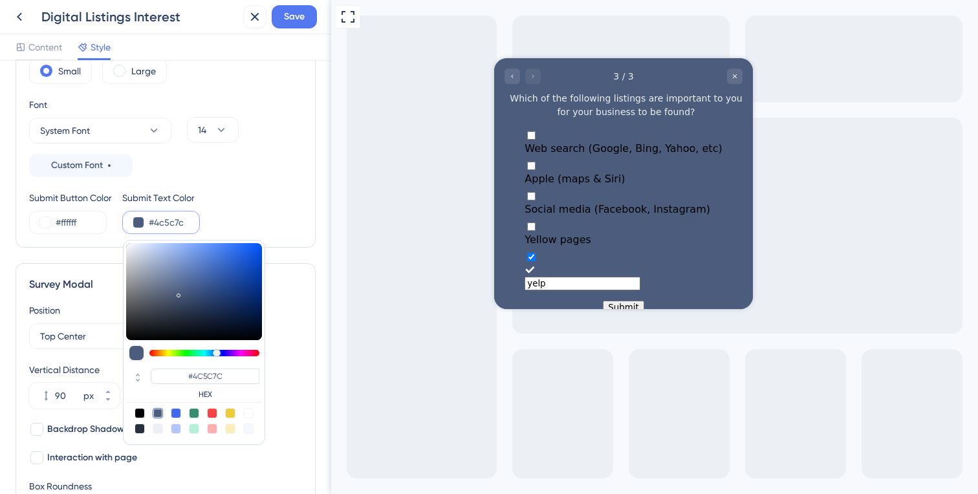
click at [282, 235] on div "Color & Typography Background #4c5c7c Text #ecf0f5 Answers #ecf0f5 Background S…" at bounding box center [166, 58] width 300 height 379
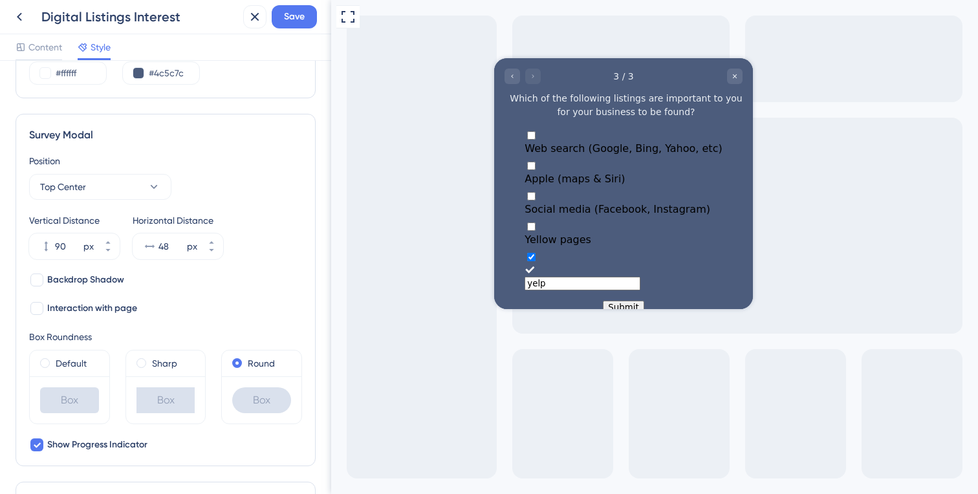
scroll to position [358, 0]
click at [122, 305] on span "Interaction with page" at bounding box center [92, 308] width 90 height 16
click at [96, 305] on span "Interaction with page" at bounding box center [92, 308] width 90 height 16
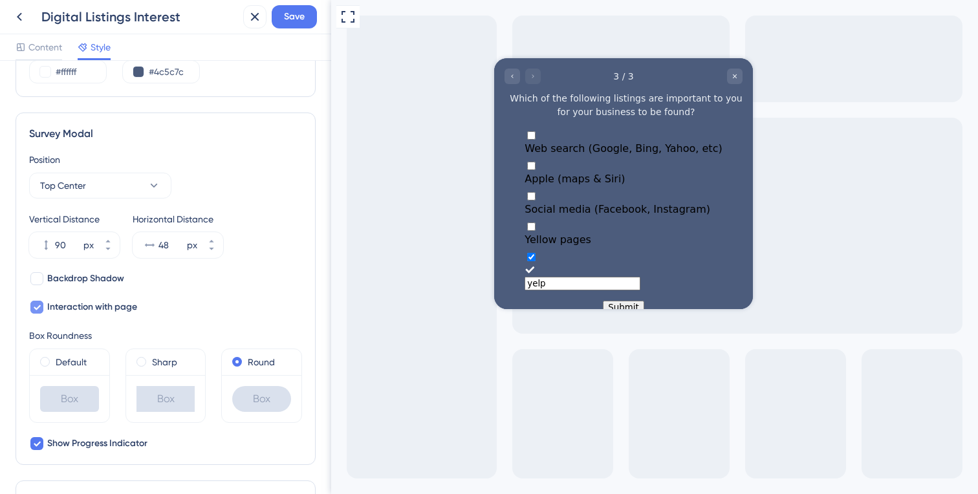
checkbox input "false"
click at [160, 360] on label "Sharp" at bounding box center [164, 363] width 25 height 16
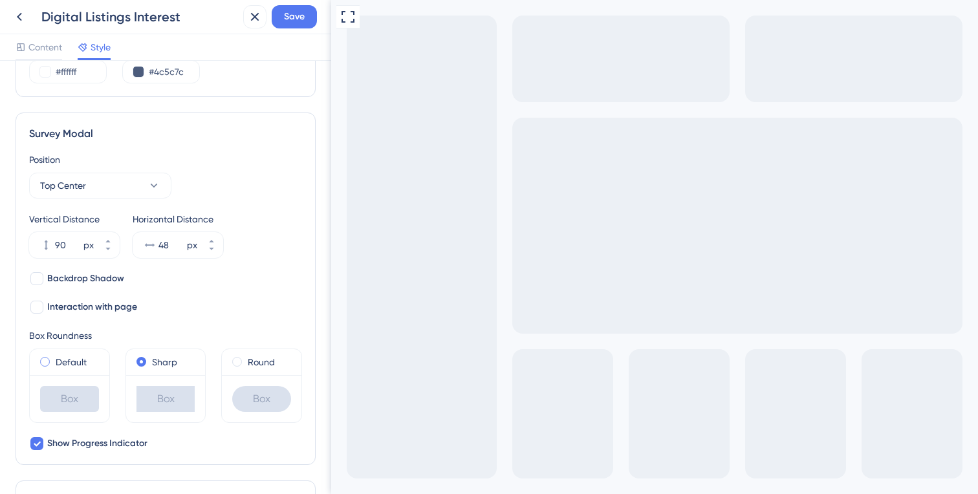
click at [62, 360] on label "Default" at bounding box center [71, 363] width 31 height 16
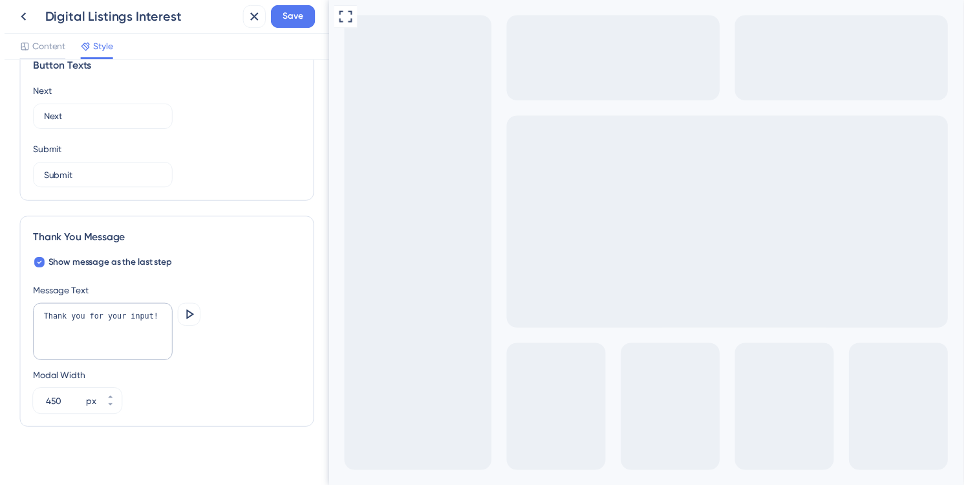
scroll to position [802, 0]
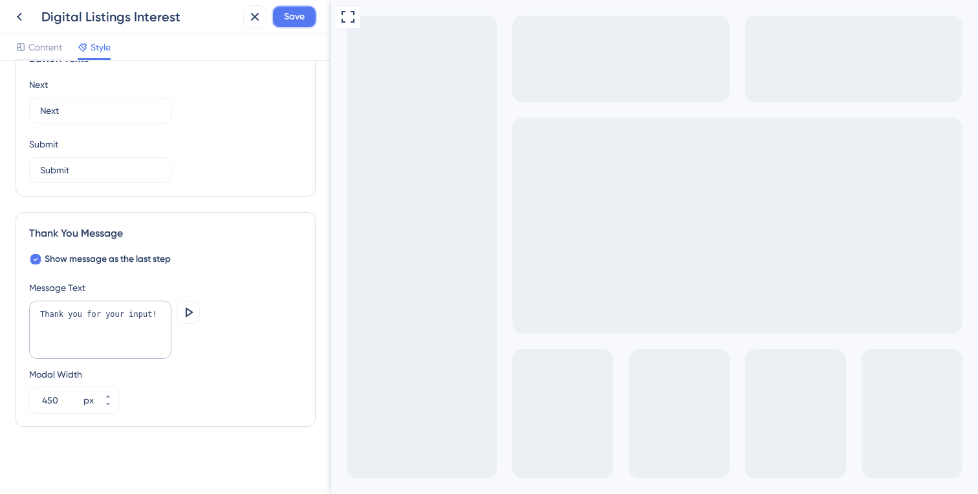
click at [298, 17] on span "Save" at bounding box center [294, 17] width 21 height 16
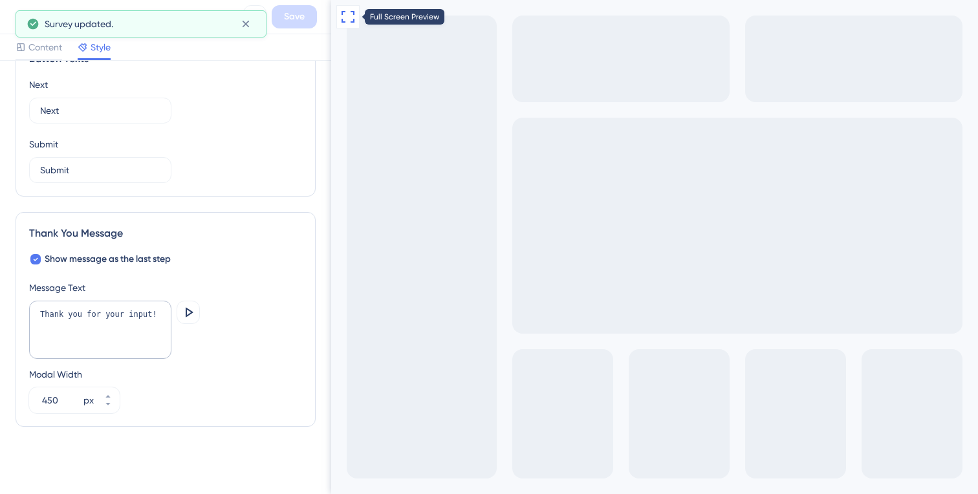
click at [346, 15] on icon at bounding box center [348, 17] width 16 height 16
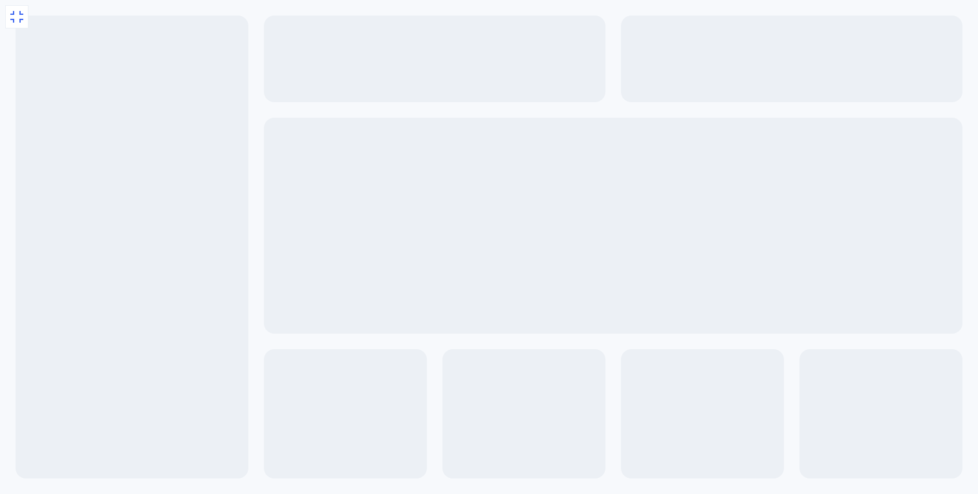
click at [346, 15] on div at bounding box center [489, 247] width 978 height 494
click at [15, 15] on icon at bounding box center [17, 17] width 16 height 16
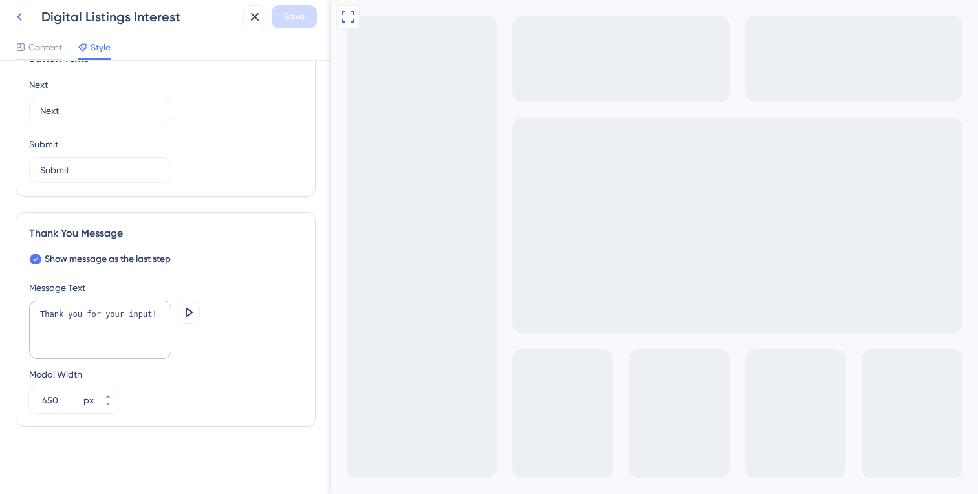
click at [21, 14] on icon at bounding box center [20, 17] width 16 height 16
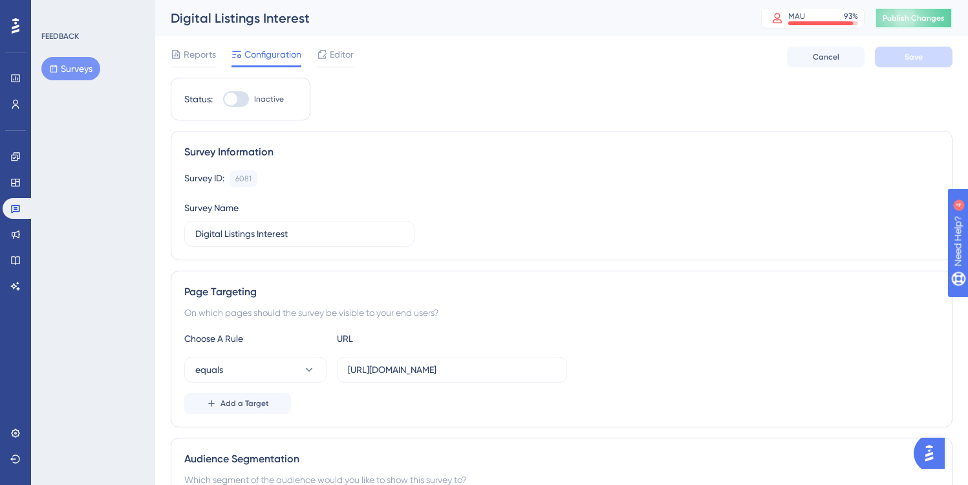
click at [918, 18] on span "Publish Changes" at bounding box center [914, 18] width 62 height 10
